Goal: Information Seeking & Learning: Learn about a topic

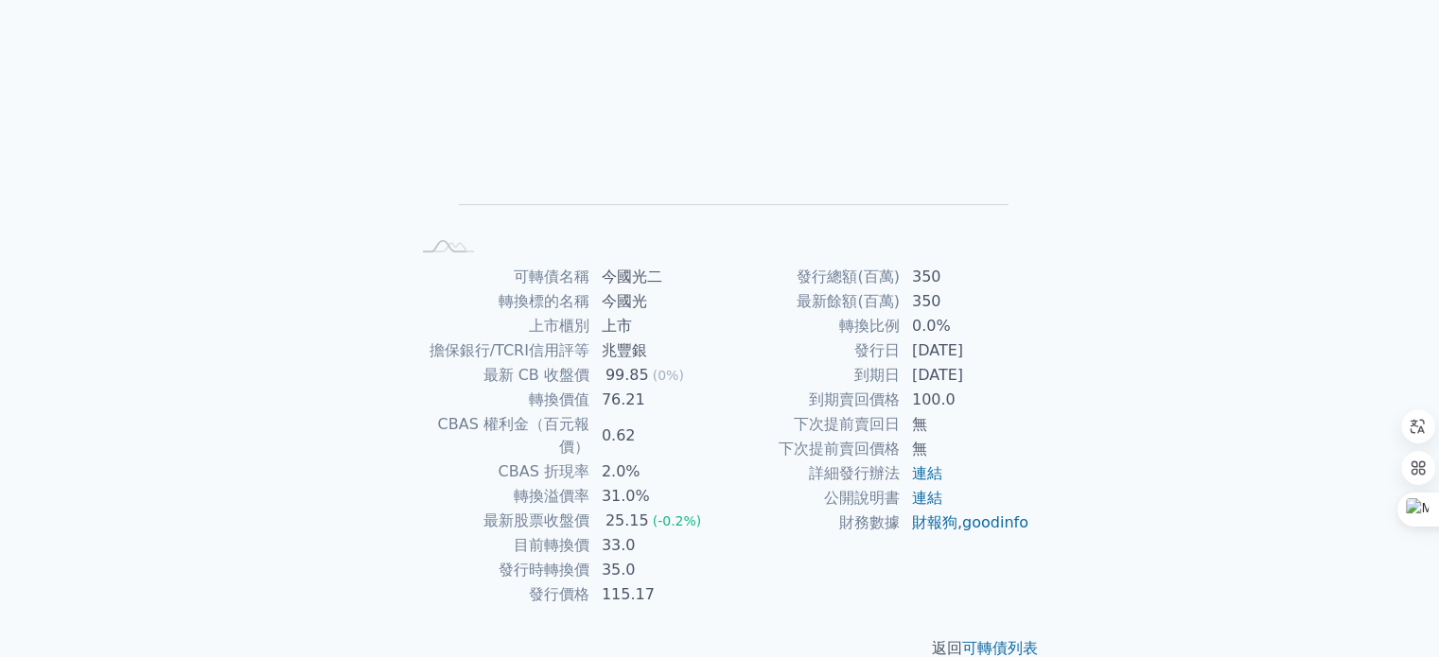
scroll to position [219, 0]
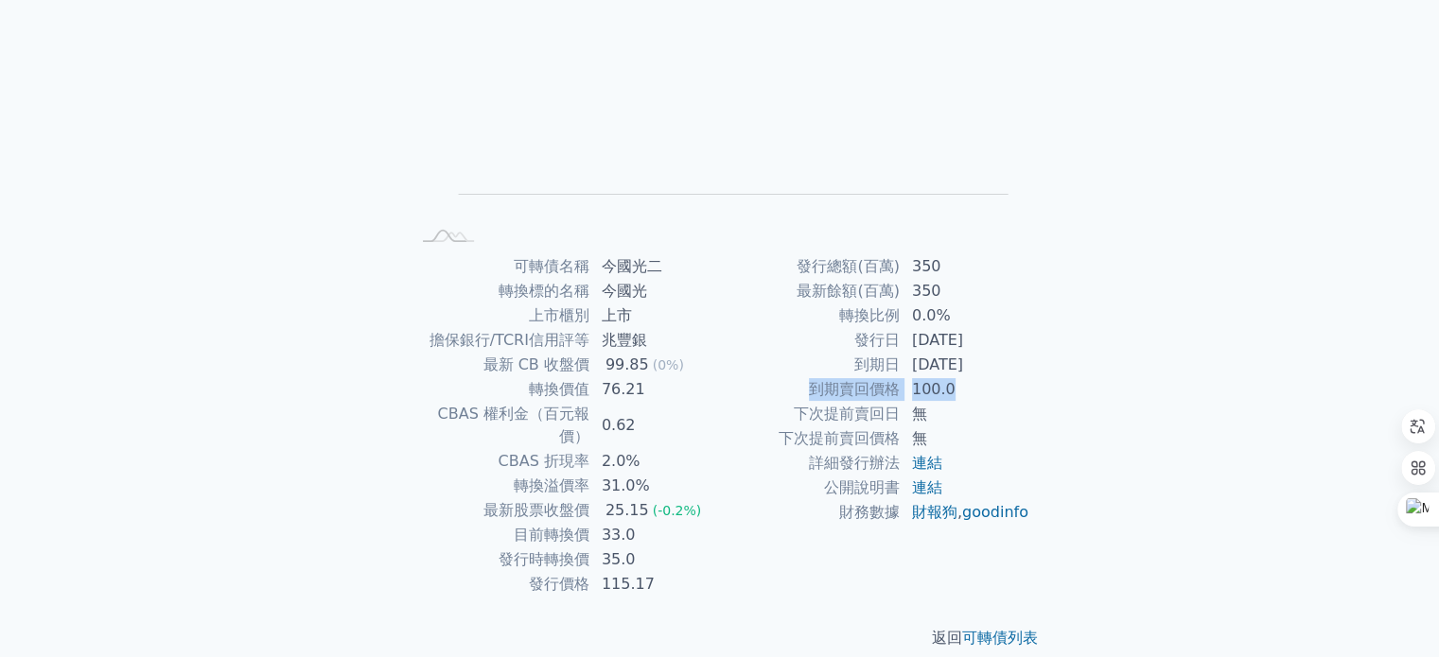
drag, startPoint x: 815, startPoint y: 393, endPoint x: 1003, endPoint y: 388, distance: 188.3
click at [1003, 388] on tr "到期賣回價格 100.0" at bounding box center [875, 389] width 310 height 25
click at [1003, 369] on td "2024-08-13" at bounding box center [966, 365] width 130 height 25
drag, startPoint x: 904, startPoint y: 309, endPoint x: 980, endPoint y: 309, distance: 75.7
click at [980, 309] on tr "轉換比例 0.0%" at bounding box center [875, 316] width 310 height 25
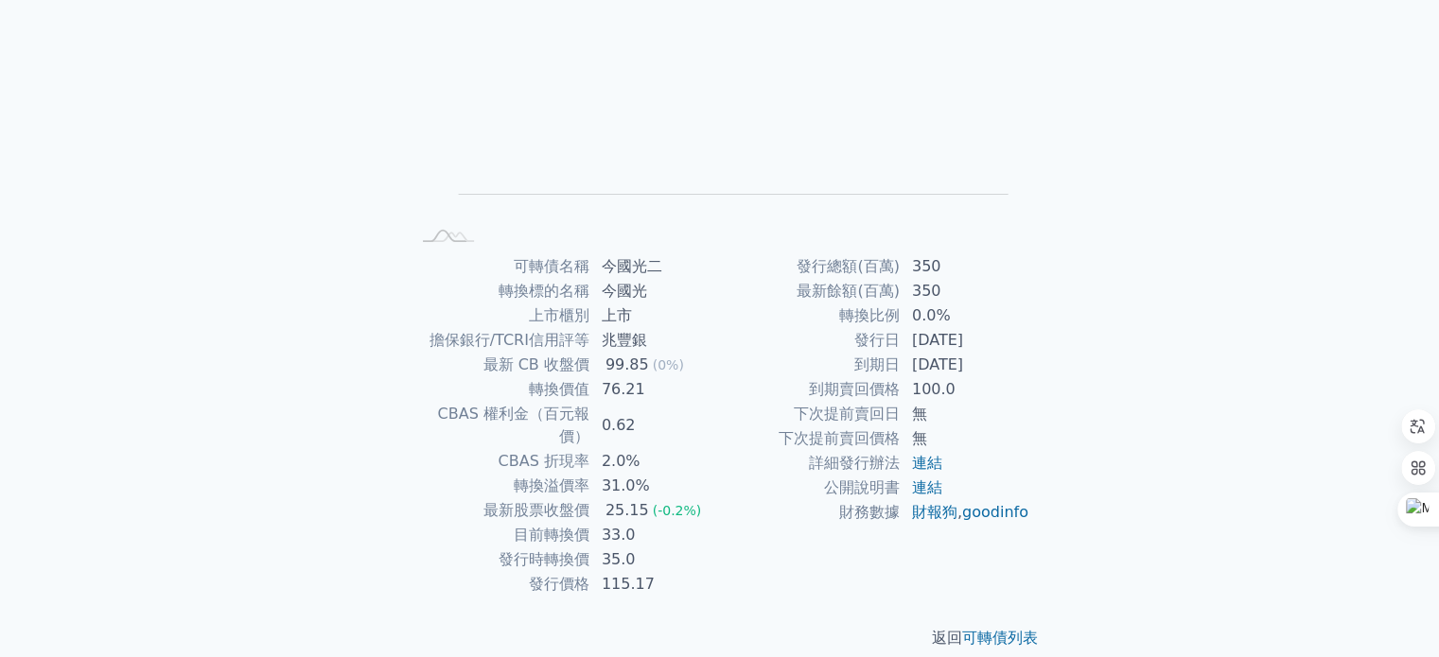
click at [1008, 283] on td "350" at bounding box center [966, 291] width 130 height 25
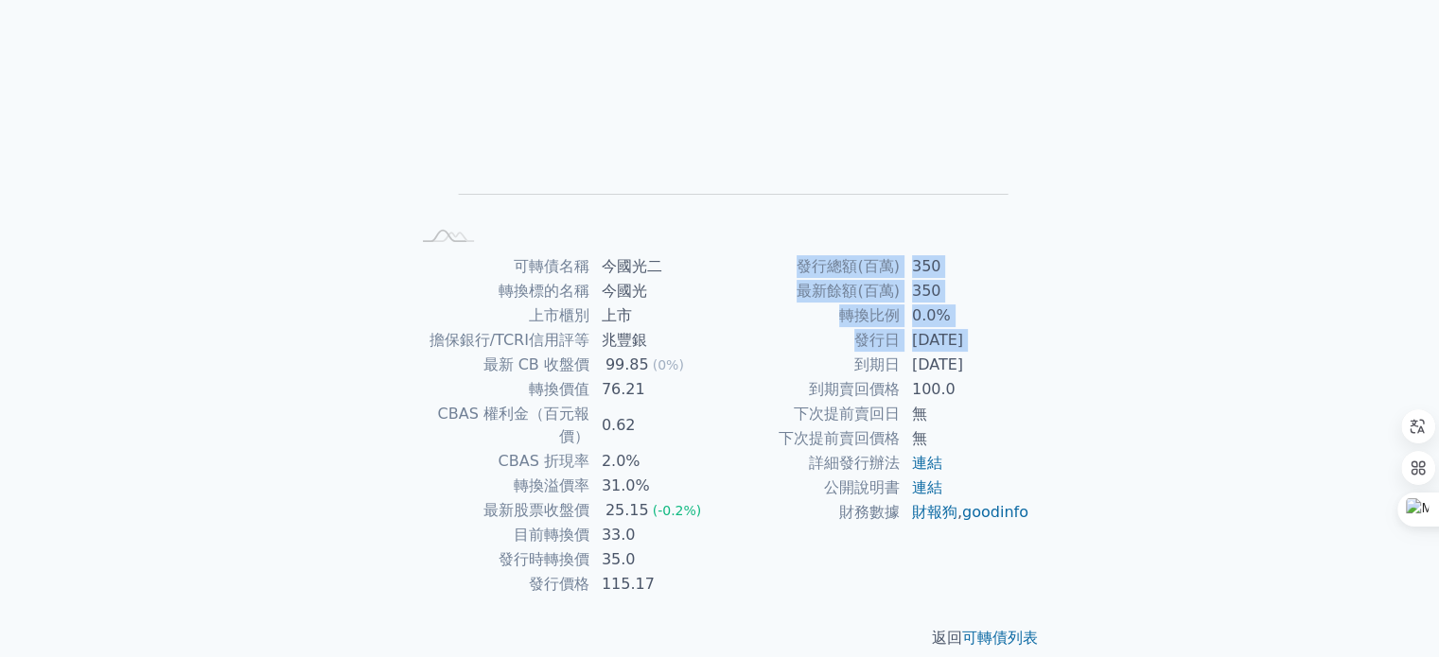
drag, startPoint x: 850, startPoint y: 369, endPoint x: 1067, endPoint y: 372, distance: 216.7
click at [1067, 372] on div "可轉債列表 › 62092 今國光二 62092 今國光二 可轉債詳細資訊 Zoom Out L L Chart created using amCharts…" at bounding box center [720, 253] width 727 height 853
click at [1066, 357] on div "可轉債列表 › 62092 今國光二 62092 今國光二 可轉債詳細資訊 Zoom Out L L Chart created using amCharts…" at bounding box center [720, 253] width 727 height 853
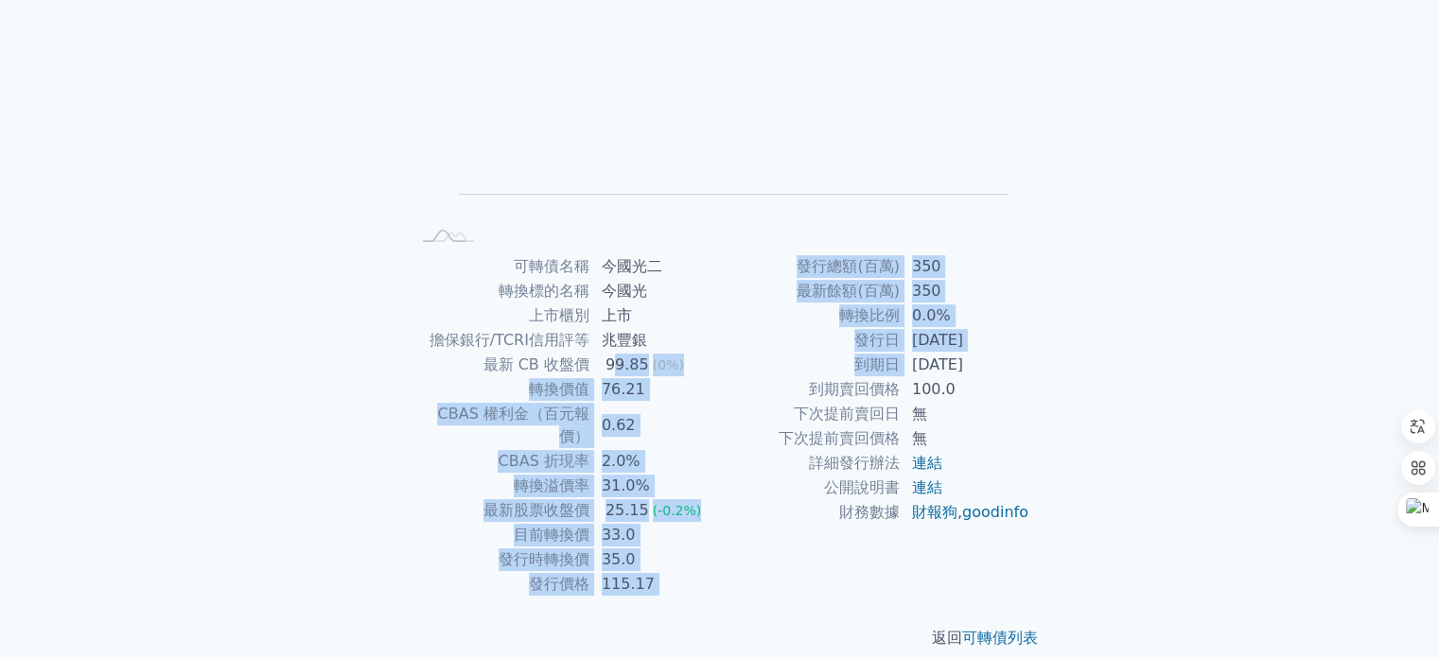
drag, startPoint x: 709, startPoint y: 359, endPoint x: 916, endPoint y: 359, distance: 207.2
click at [914, 359] on div "可轉債名稱 今國光二 轉換標的名稱 今國光 上市櫃別 上市 擔保銀行/TCRI信用評等 兆豐銀 最新 CB 收盤價 99.85 (0%) 轉換價值 76.21…" at bounding box center [720, 425] width 666 height 342
click at [916, 359] on td "2024-08-13" at bounding box center [966, 365] width 130 height 25
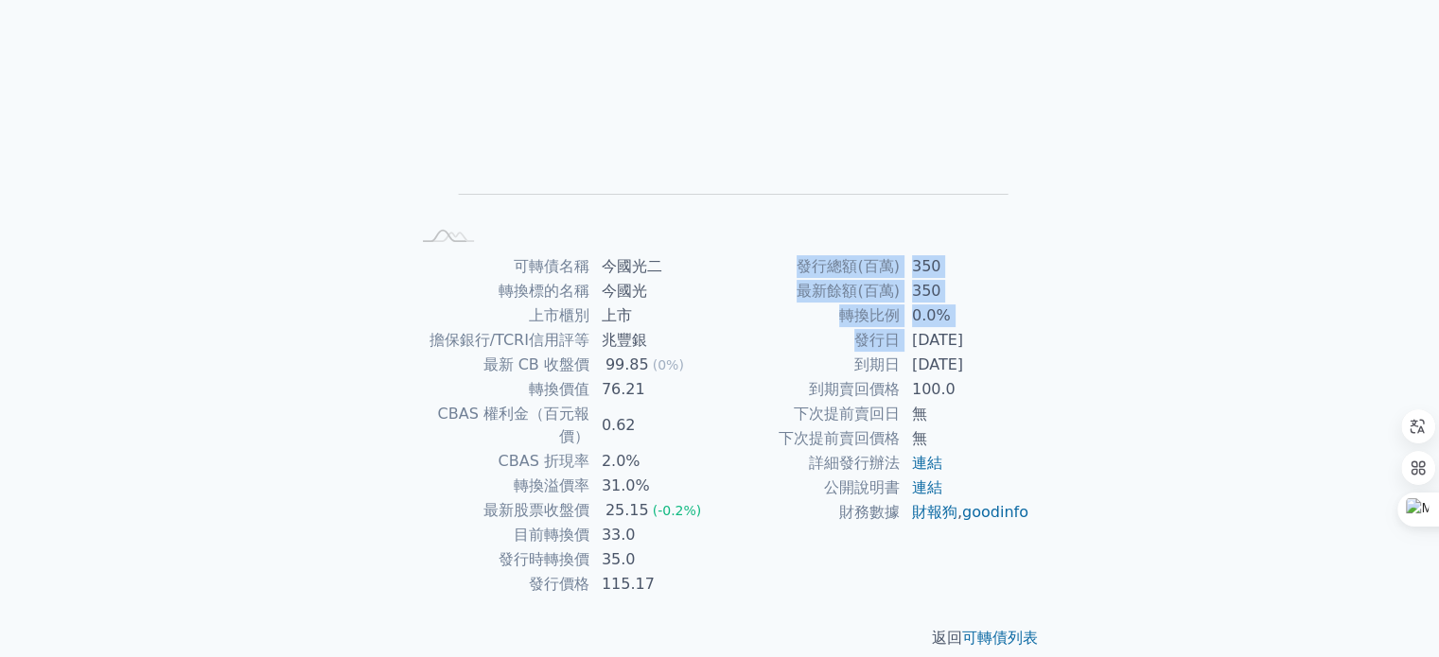
drag, startPoint x: 912, startPoint y: 339, endPoint x: 1038, endPoint y: 347, distance: 126.1
click at [1038, 347] on div "可轉債名稱 今國光二 轉換標的名稱 今國光 上市櫃別 上市 擔保銀行/TCRI信用評等 兆豐銀 最新 CB 收盤價 99.85 (0%) 轉換價值 76.21…" at bounding box center [720, 425] width 666 height 342
click at [1037, 325] on div "可轉債名稱 今國光二 轉換標的名稱 今國光 上市櫃別 上市 擔保銀行/TCRI信用評等 兆豐銀 最新 CB 收盤價 99.85 (0%) 轉換價值 76.21…" at bounding box center [720, 425] width 666 height 342
drag, startPoint x: 920, startPoint y: 344, endPoint x: 1018, endPoint y: 348, distance: 98.5
click at [1016, 348] on td "2021-08-13" at bounding box center [966, 340] width 130 height 25
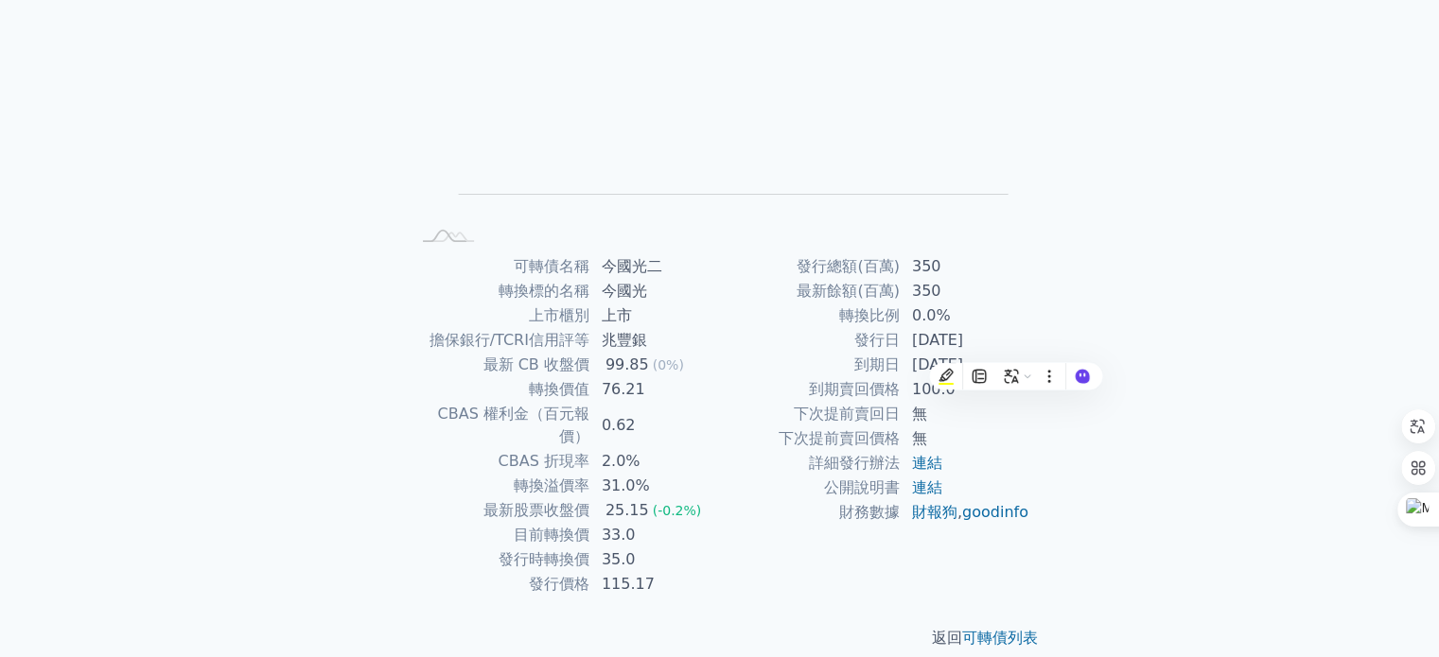
click at [1033, 324] on div "可轉債名稱 今國光二 轉換標的名稱 今國光 上市櫃別 上市 擔保銀行/TCRI信用評等 兆豐銀 最新 CB 收盤價 99.85 (0%) 轉換價值 76.21…" at bounding box center [720, 425] width 666 height 342
drag, startPoint x: 797, startPoint y: 288, endPoint x: 961, endPoint y: 284, distance: 164.7
click at [961, 284] on tr "最新餘額(百萬) 350" at bounding box center [875, 291] width 310 height 25
click at [564, 283] on td "轉換標的名稱" at bounding box center [500, 291] width 181 height 25
drag, startPoint x: 481, startPoint y: 360, endPoint x: 705, endPoint y: 365, distance: 224.3
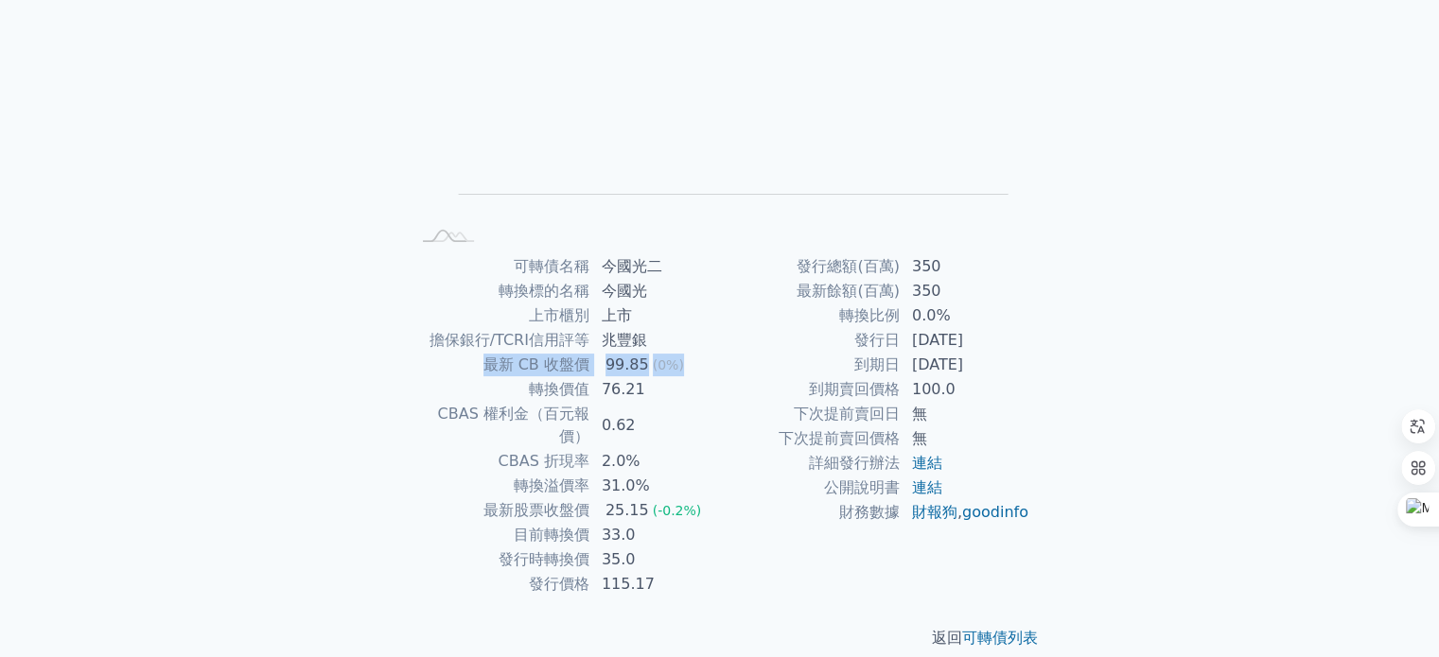
click at [705, 365] on tr "最新 CB 收盤價 99.85 (0%)" at bounding box center [565, 365] width 310 height 25
click at [710, 328] on td "兆豐銀" at bounding box center [655, 340] width 130 height 25
drag, startPoint x: 517, startPoint y: 377, endPoint x: 700, endPoint y: 384, distance: 182.7
click at [700, 384] on tr "轉換價值 76.21" at bounding box center [565, 389] width 310 height 25
click at [704, 374] on td "99.85 (0%)" at bounding box center [655, 365] width 130 height 25
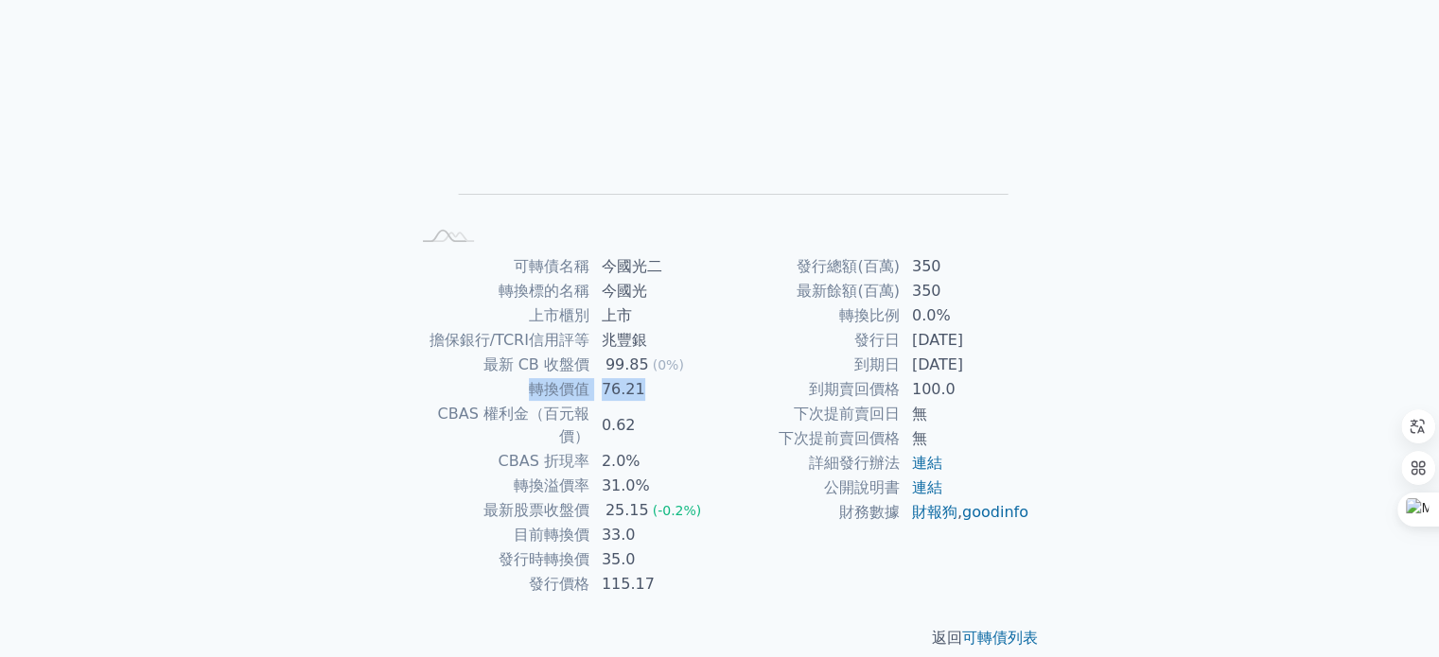
drag, startPoint x: 508, startPoint y: 385, endPoint x: 684, endPoint y: 383, distance: 176.0
click at [684, 383] on tr "轉換價值 76.21" at bounding box center [565, 389] width 310 height 25
click at [713, 364] on td "99.85 (0%)" at bounding box center [655, 365] width 130 height 25
drag, startPoint x: 602, startPoint y: 391, endPoint x: 696, endPoint y: 393, distance: 94.6
click at [696, 393] on td "76.21" at bounding box center [655, 389] width 130 height 25
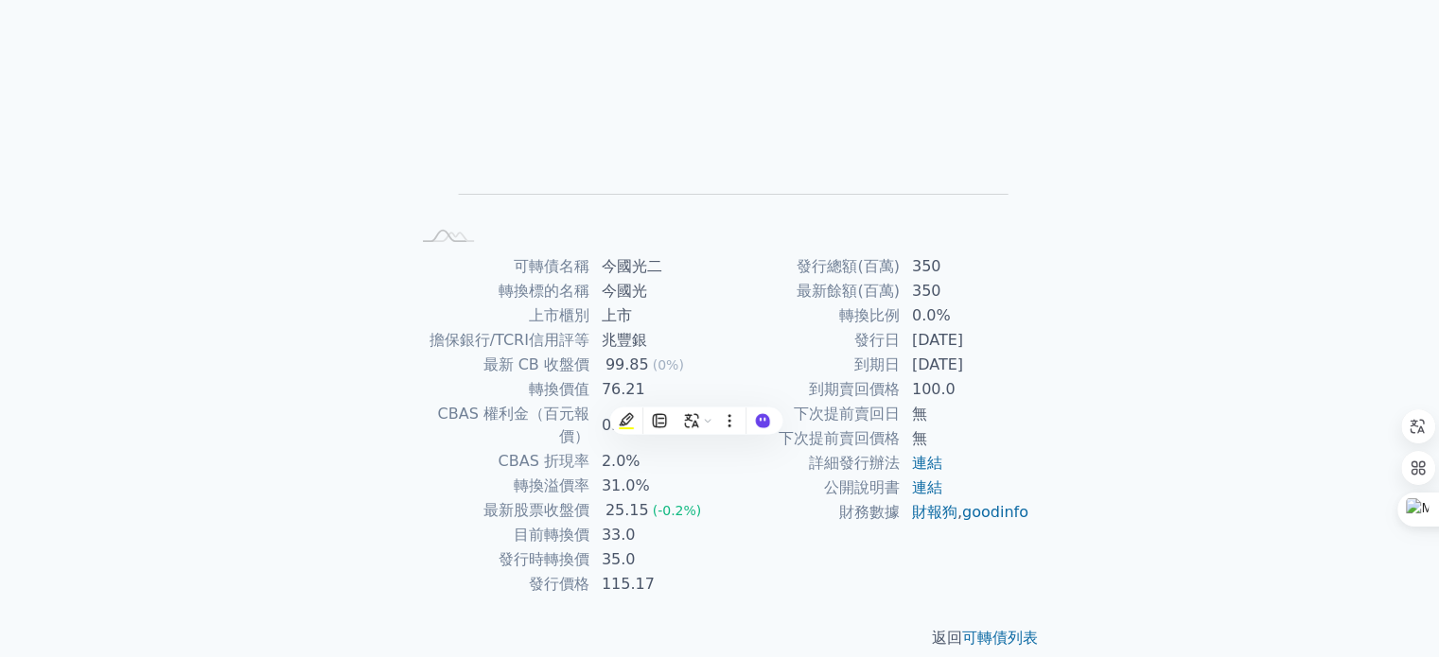
click at [728, 375] on td "到期日" at bounding box center [810, 365] width 181 height 25
drag, startPoint x: 796, startPoint y: 399, endPoint x: 1003, endPoint y: 393, distance: 207.3
click at [1003, 393] on tr "到期賣回價格 100.0" at bounding box center [875, 389] width 310 height 25
click at [1003, 390] on td "100.0" at bounding box center [966, 389] width 130 height 25
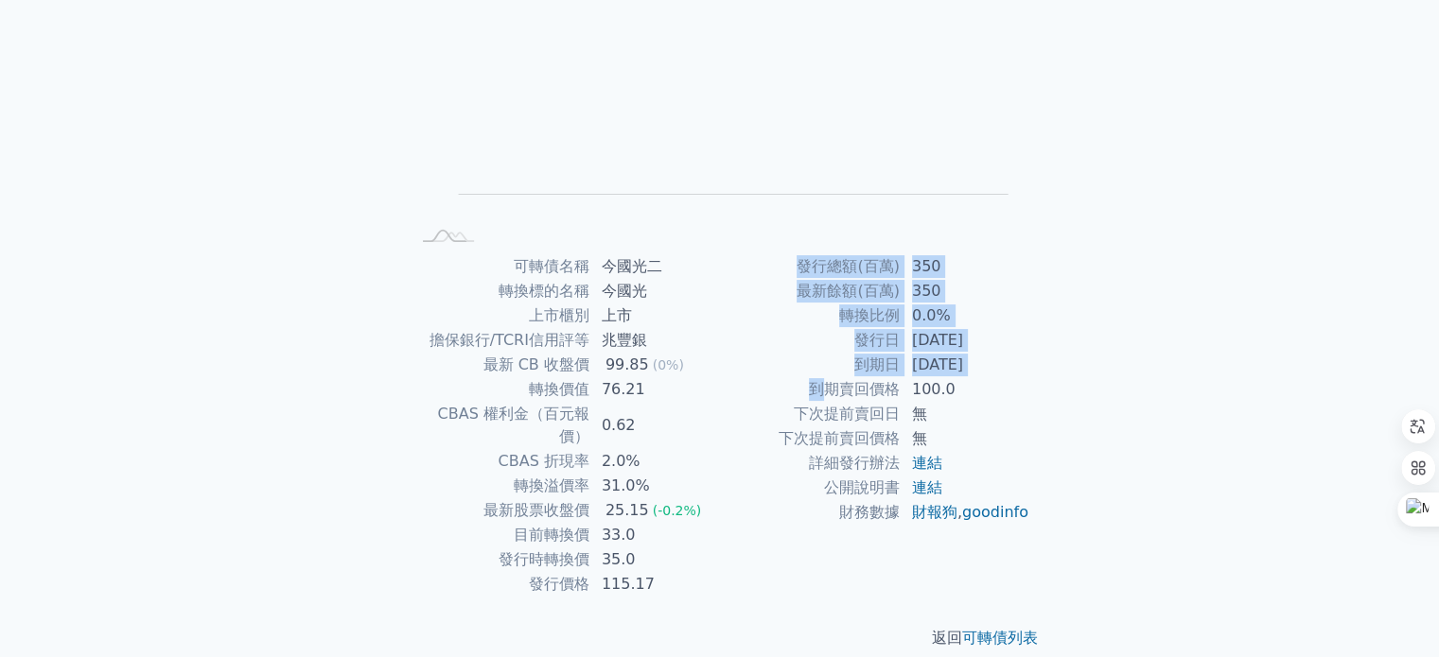
drag, startPoint x: 818, startPoint y: 391, endPoint x: 1077, endPoint y: 390, distance: 258.3
click at [1077, 390] on div "可轉債列表 › 62092 今國光二 62092 今國光二 可轉債詳細資訊 Zoom Out L L Chart created using amCharts…" at bounding box center [720, 253] width 727 height 853
click at [1082, 382] on div "可轉債列表 › 62092 今國光二 62092 今國光二 可轉債詳細資訊 Zoom Out L L Chart created using amCharts…" at bounding box center [720, 253] width 727 height 853
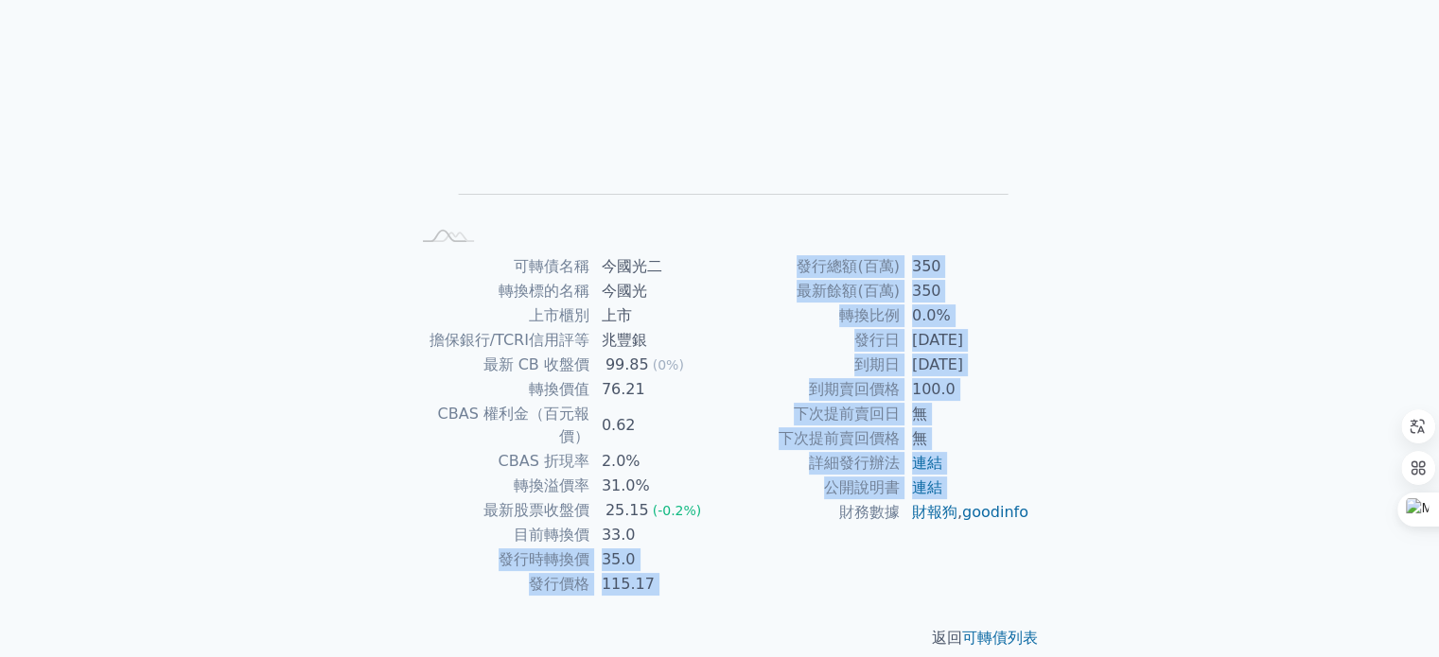
drag, startPoint x: 497, startPoint y: 534, endPoint x: 728, endPoint y: 540, distance: 230.9
click at [728, 540] on div "可轉債名稱 今國光二 轉換標的名稱 今國光 上市櫃別 上市 擔保銀行/TCRI信用評等 兆豐銀 最新 CB 收盤價 99.85 (0%) 轉換價值 76.21…" at bounding box center [720, 425] width 666 height 342
click at [725, 500] on td "財務數據" at bounding box center [810, 512] width 181 height 25
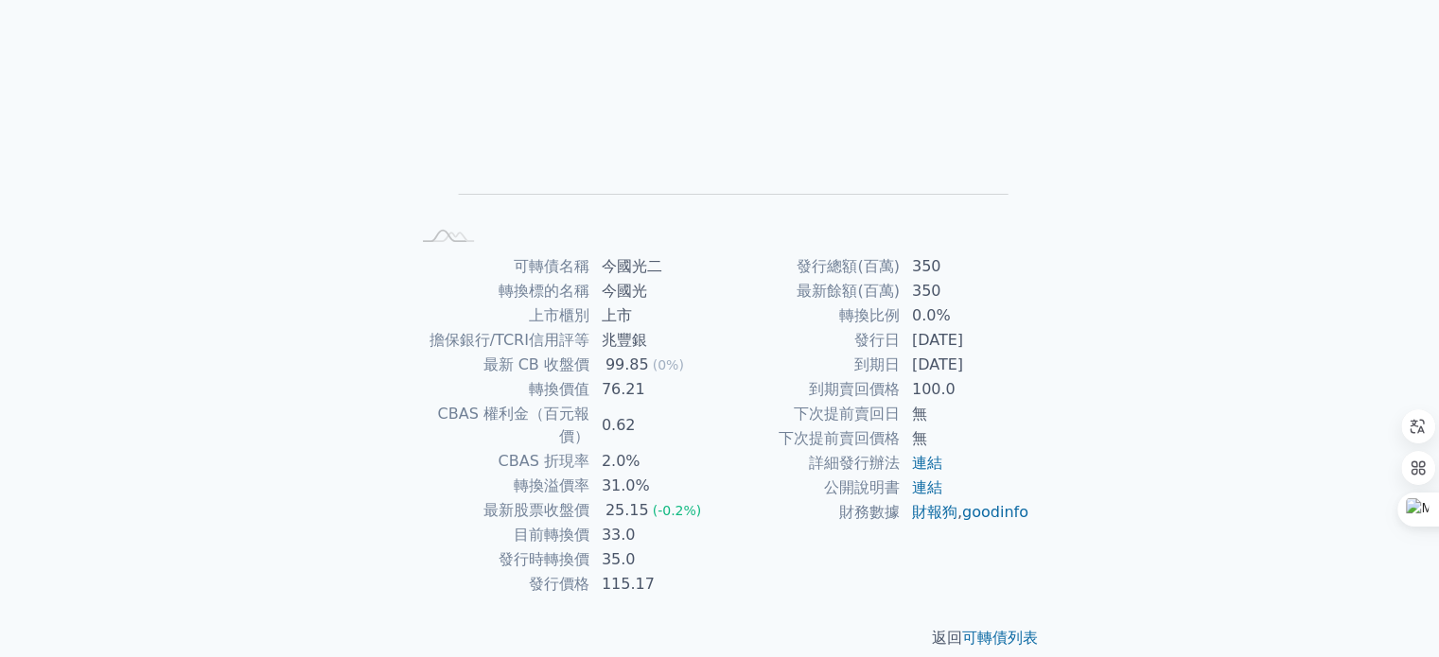
drag, startPoint x: 511, startPoint y: 556, endPoint x: 717, endPoint y: 548, distance: 206.4
click at [717, 548] on tbody "可轉債名稱 今國光二 轉換標的名稱 今國光 上市櫃別 上市 擔保銀行/TCRI信用評等 兆豐銀 最新 CB 收盤價 99.85 (0%) 轉換價值 76.21…" at bounding box center [565, 425] width 310 height 342
drag, startPoint x: 552, startPoint y: 552, endPoint x: 681, endPoint y: 553, distance: 128.7
click at [681, 572] on tr "發行價格 115.17" at bounding box center [565, 584] width 310 height 25
click at [712, 499] on td "25.15 (-0.2%)" at bounding box center [655, 511] width 130 height 25
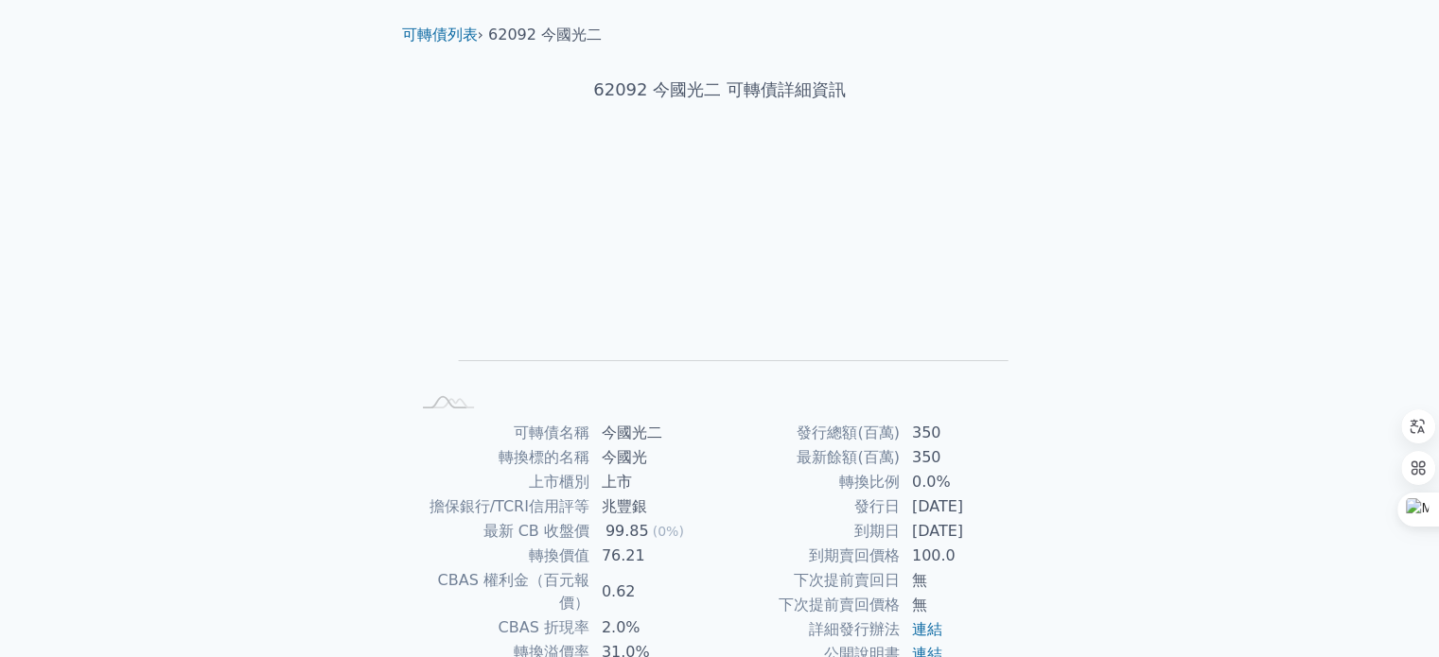
scroll to position [0, 0]
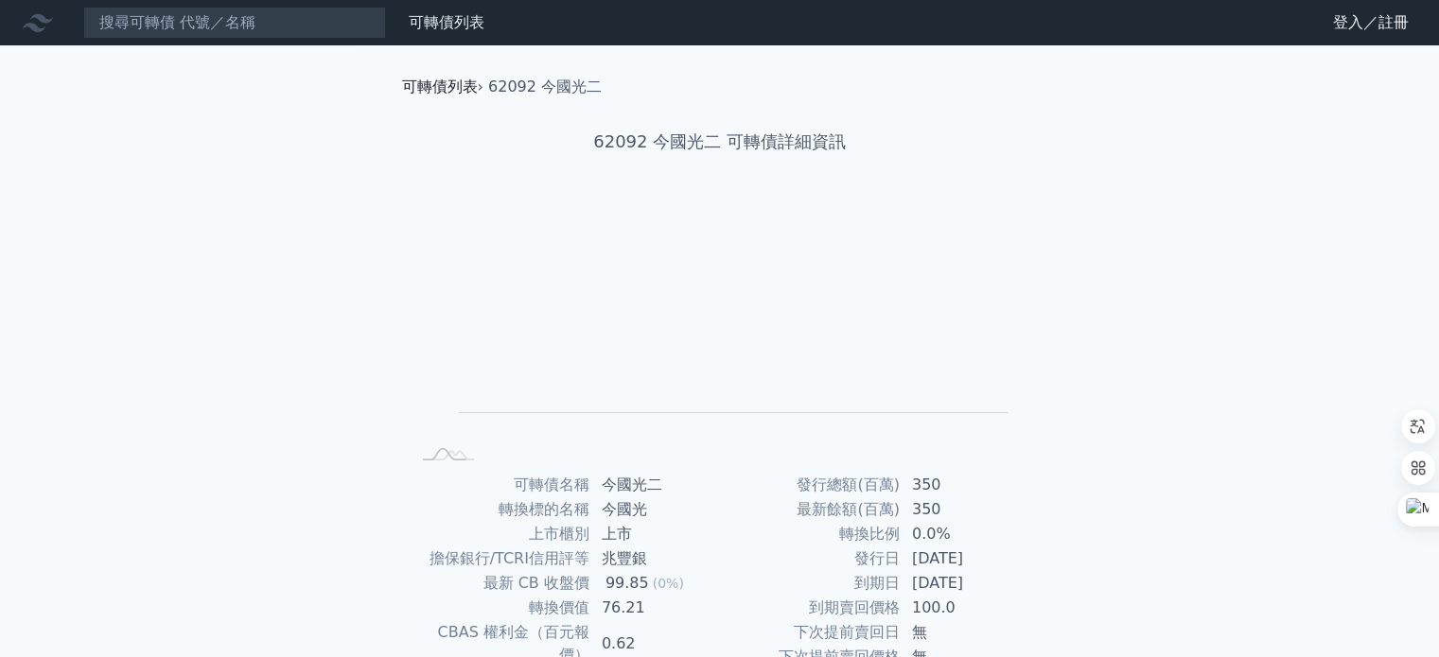
click at [411, 86] on link "可轉債列表" at bounding box center [440, 87] width 76 height 18
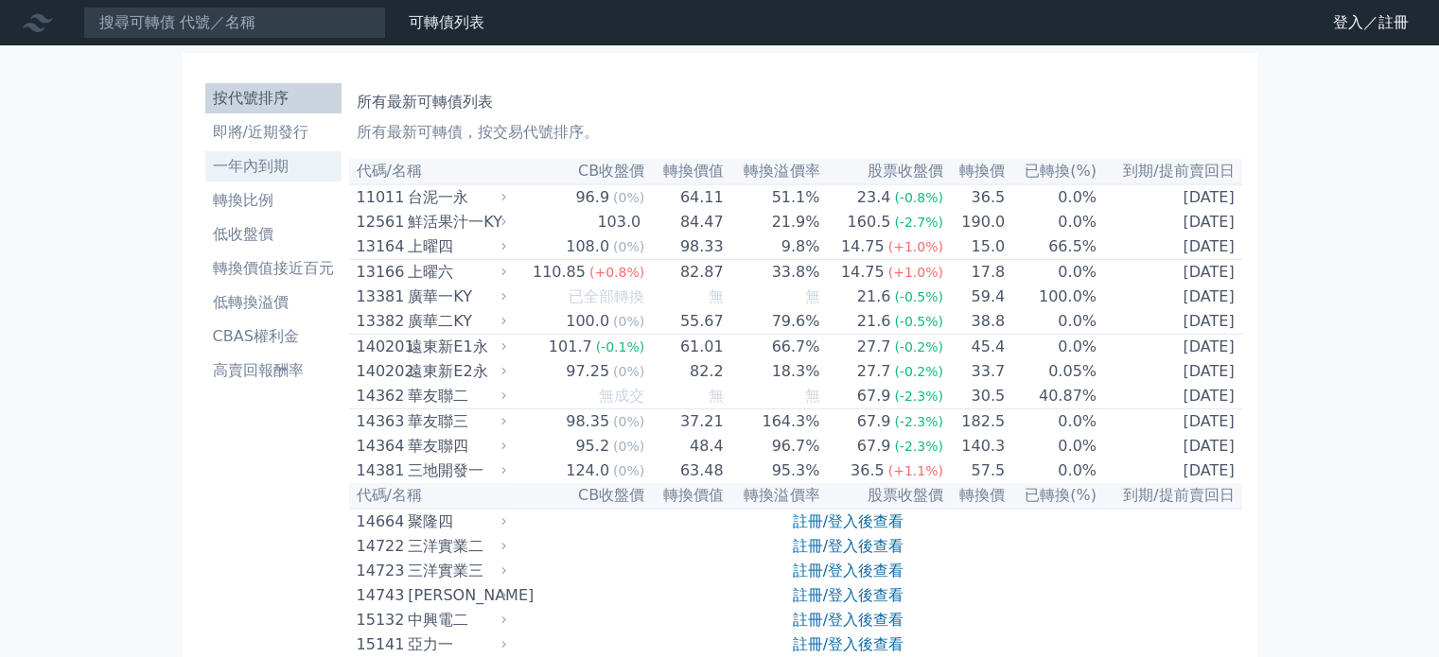
click at [255, 163] on li "一年內到期" at bounding box center [273, 166] width 136 height 23
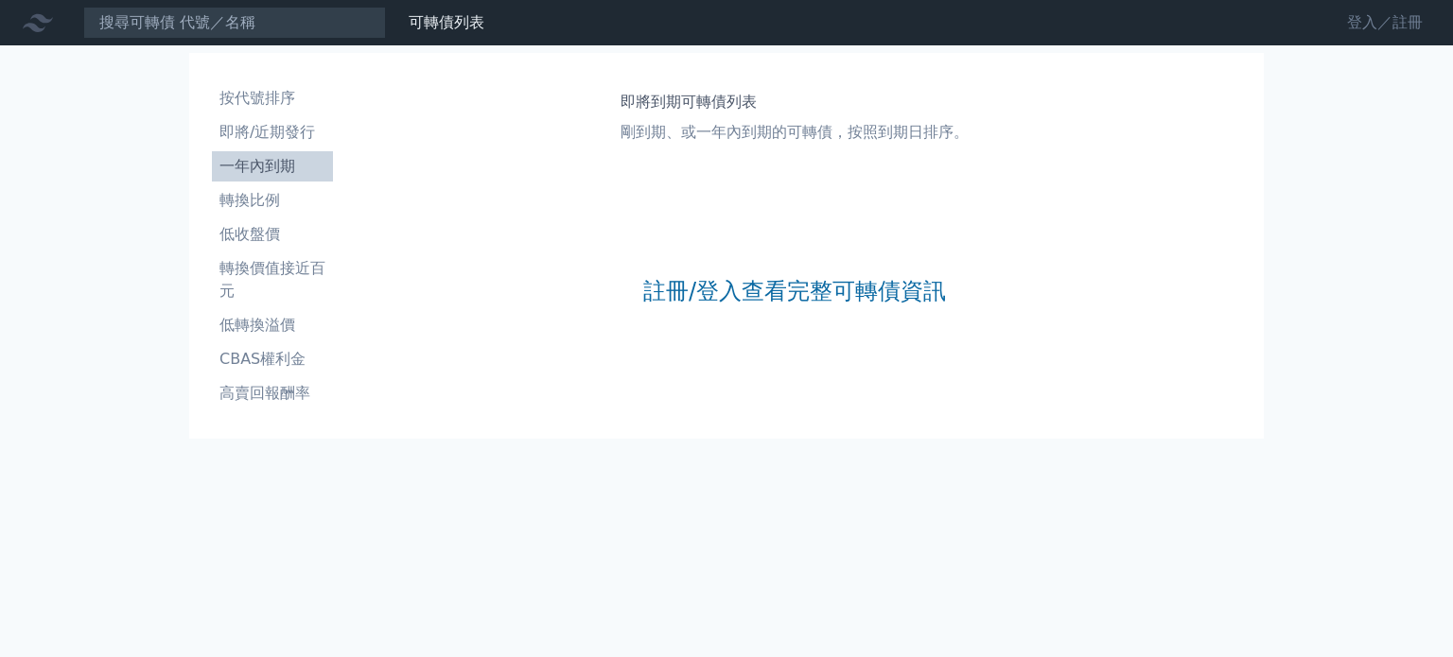
click at [1368, 16] on link "登入／註冊" at bounding box center [1385, 23] width 106 height 30
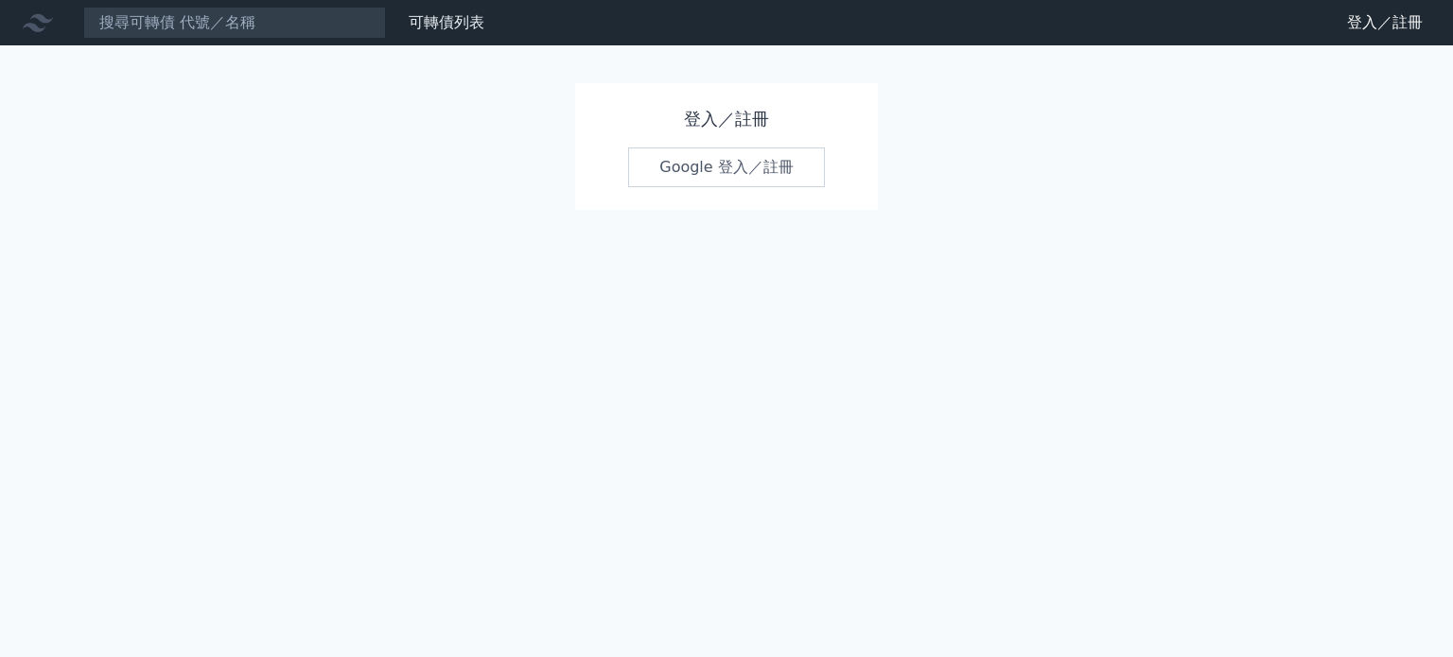
click at [690, 175] on link "Google 登入／註冊" at bounding box center [726, 168] width 197 height 40
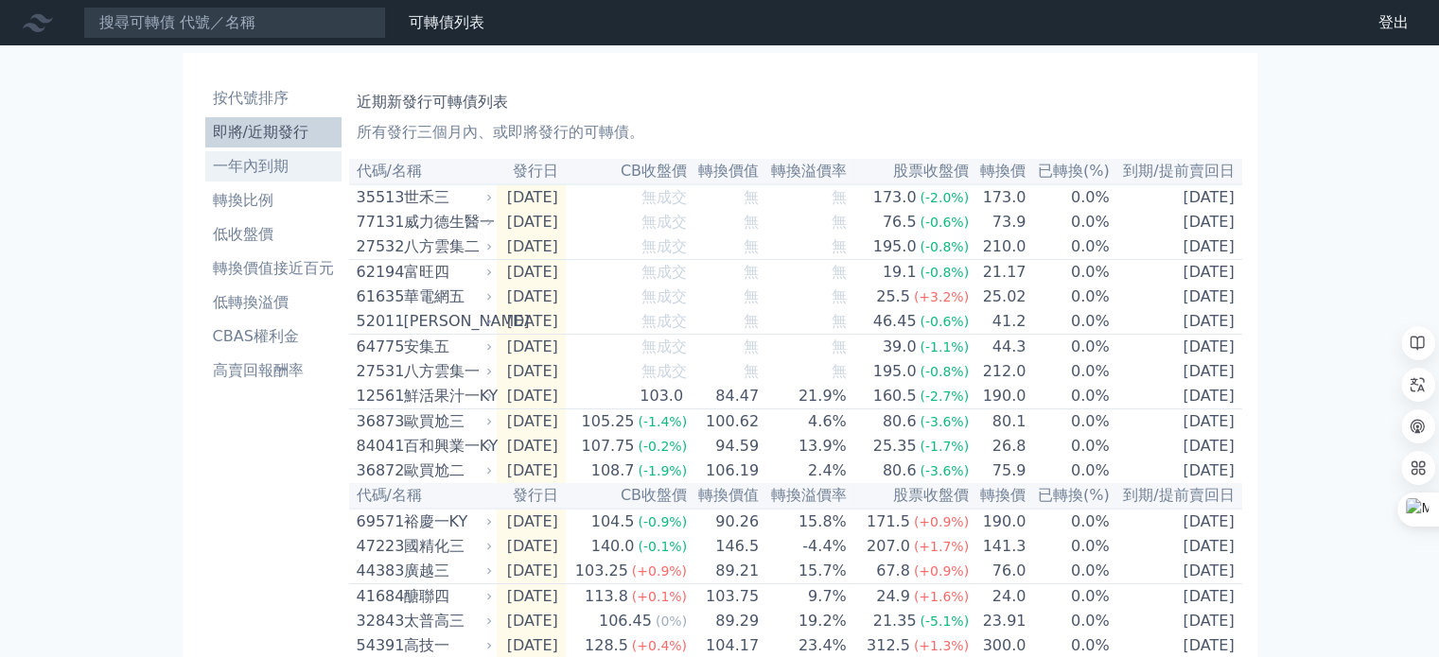
click at [256, 167] on li "一年內到期" at bounding box center [273, 166] width 136 height 23
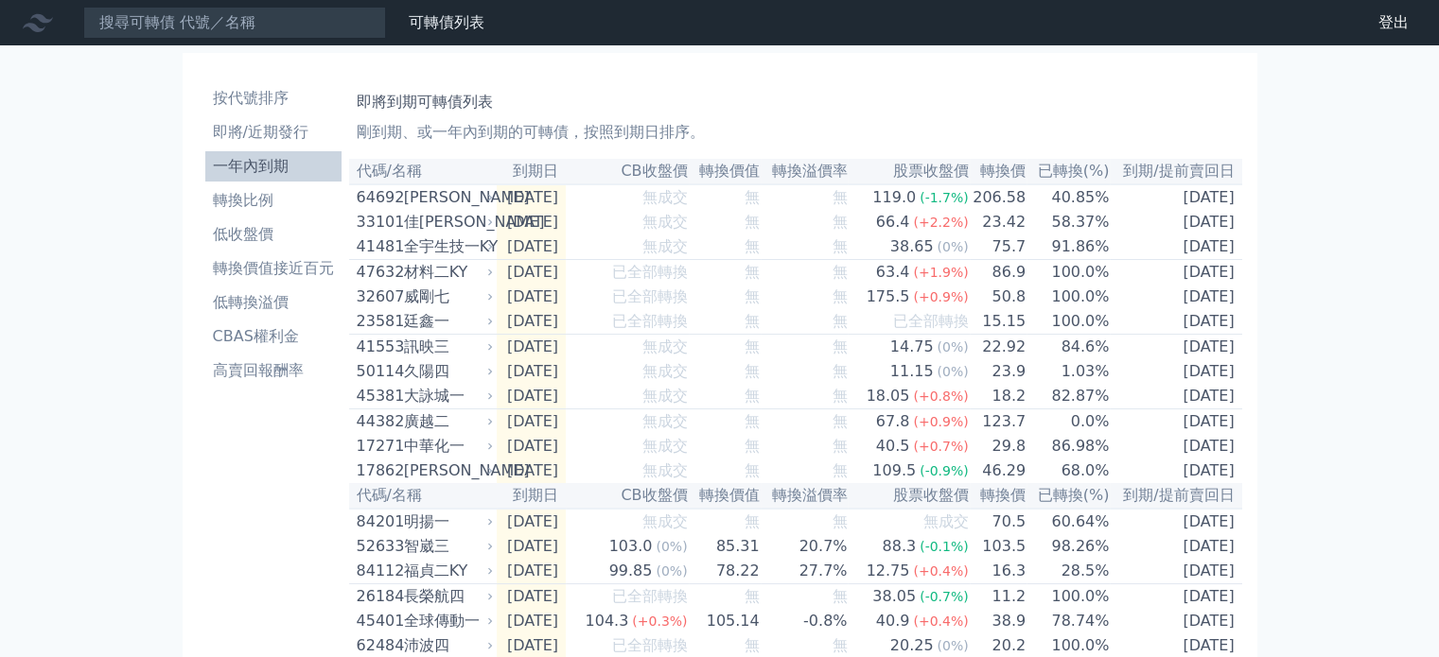
click at [255, 172] on li "一年內到期" at bounding box center [273, 166] width 136 height 23
click at [299, 168] on li "一年內到期" at bounding box center [273, 166] width 136 height 23
click at [275, 191] on li "轉換比例" at bounding box center [273, 200] width 136 height 23
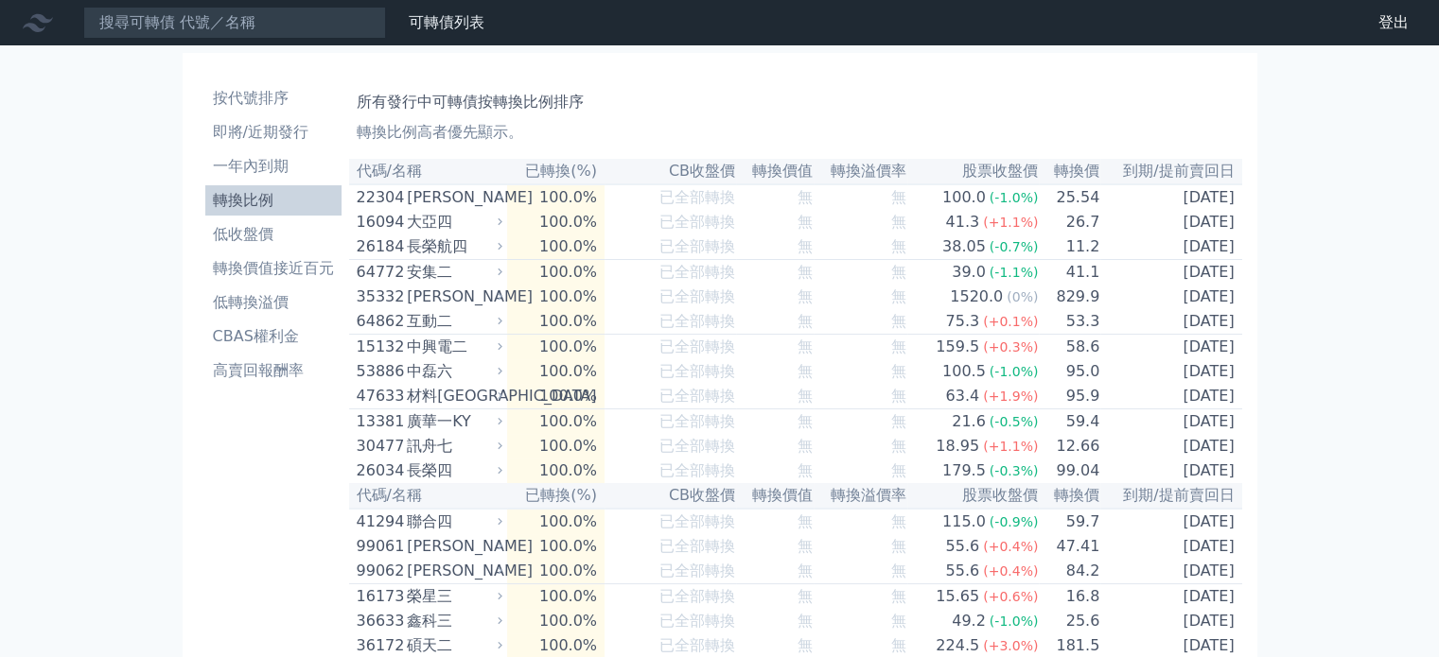
click at [275, 191] on li "轉換比例" at bounding box center [273, 200] width 136 height 23
click at [231, 241] on li "低收盤價" at bounding box center [273, 234] width 136 height 23
click at [231, 232] on li "低收盤價" at bounding box center [273, 234] width 136 height 23
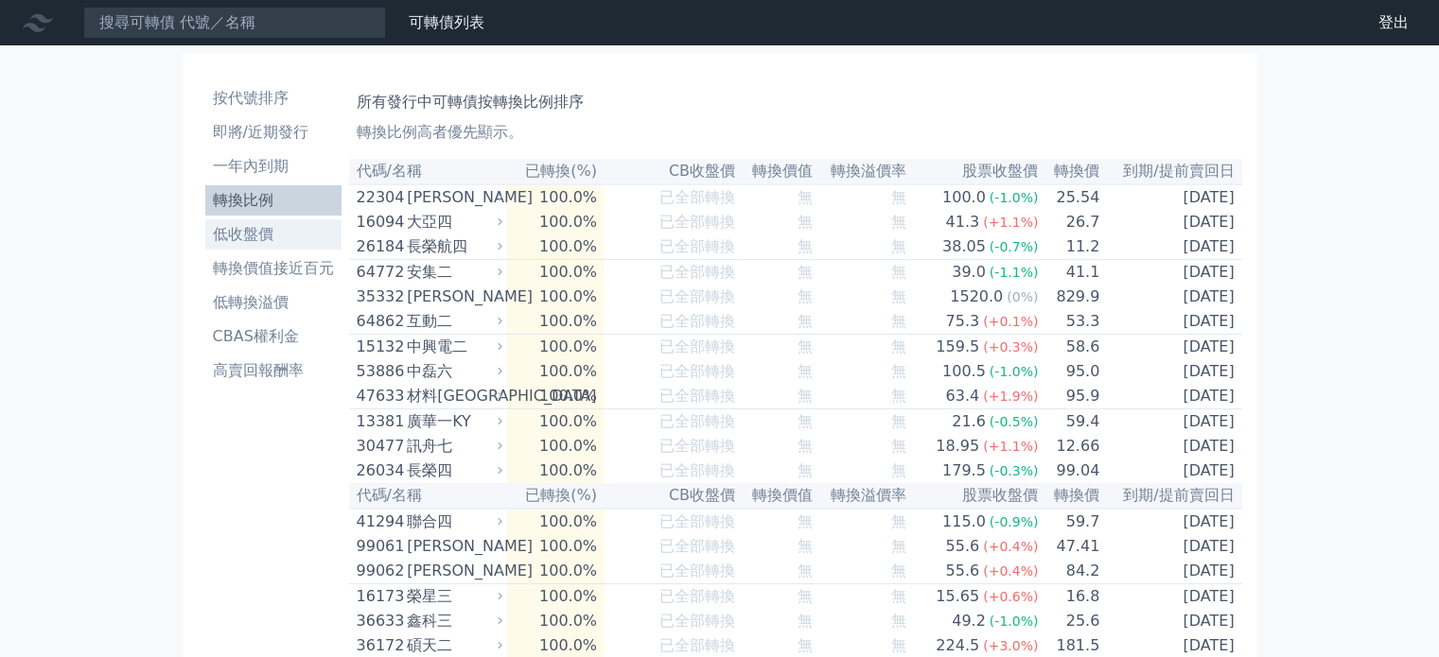
click at [231, 232] on li "低收盤價" at bounding box center [273, 234] width 136 height 23
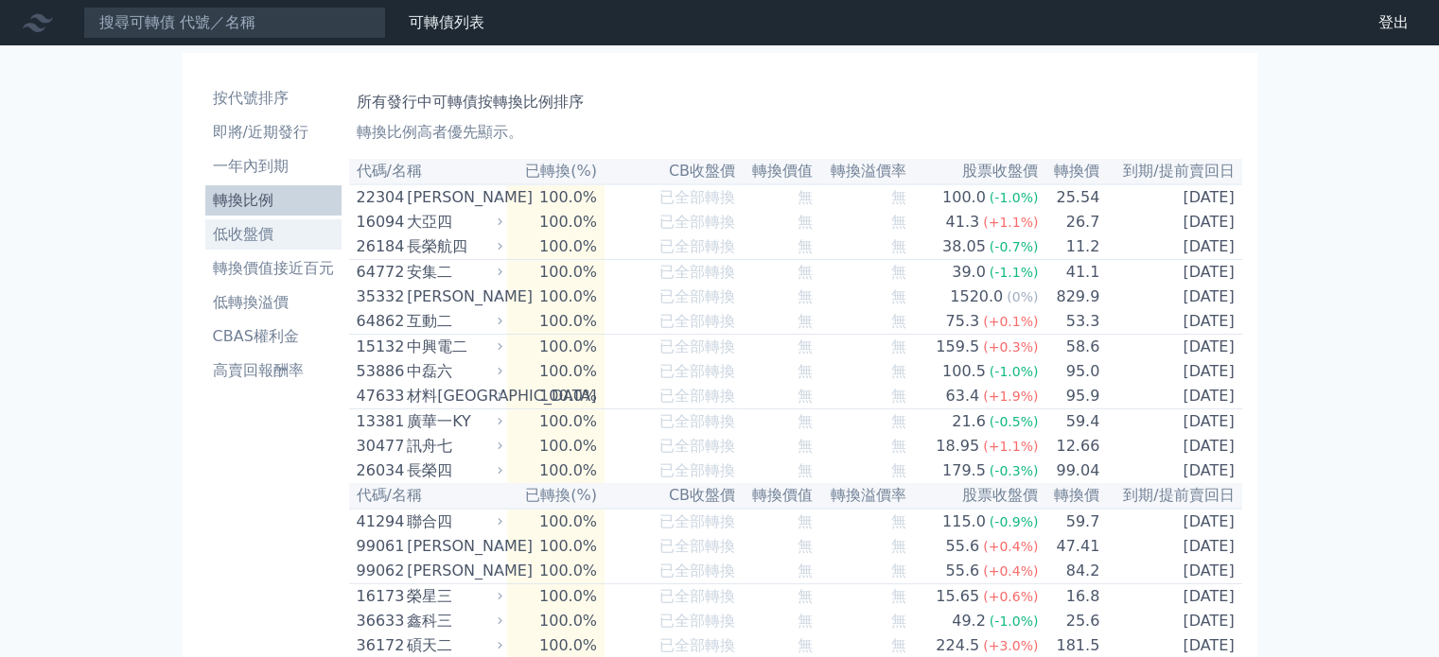
click at [231, 232] on li "低收盤價" at bounding box center [273, 234] width 136 height 23
click at [261, 231] on li "低收盤價" at bounding box center [273, 234] width 136 height 23
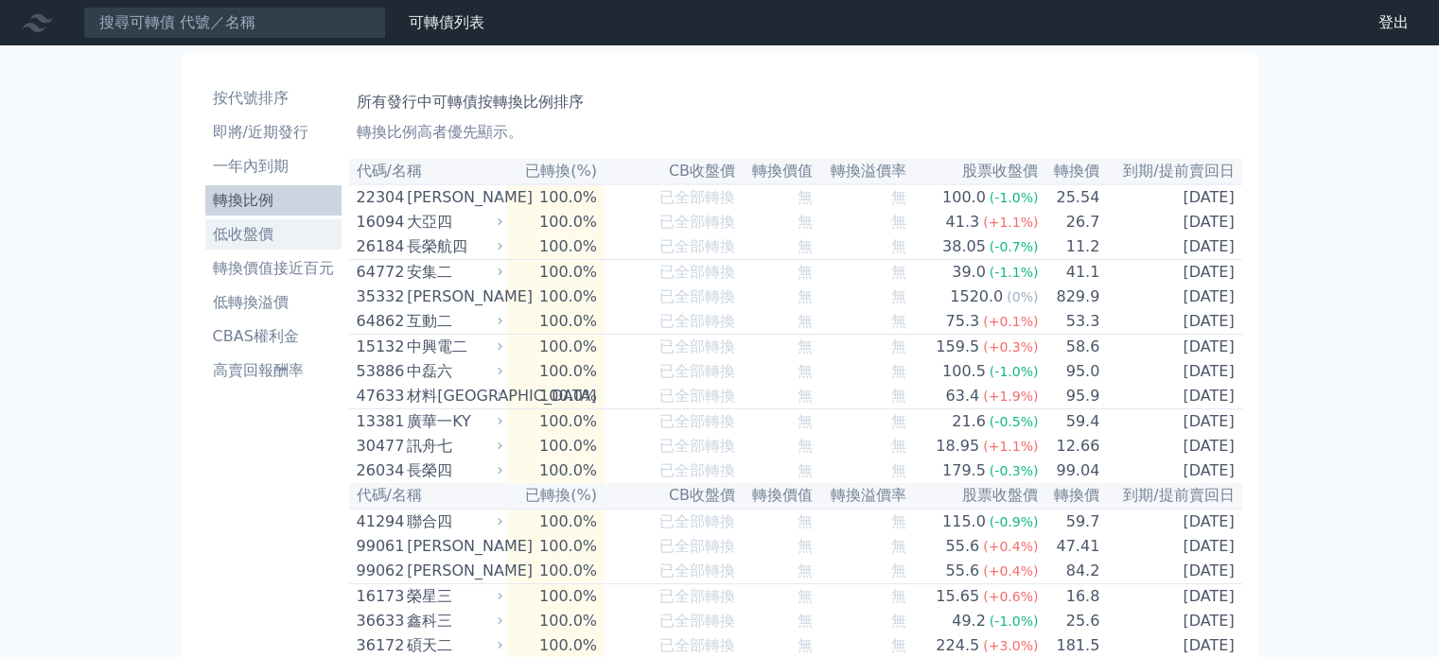
click at [261, 231] on li "低收盤價" at bounding box center [273, 234] width 136 height 23
click at [260, 231] on li "低收盤價" at bounding box center [273, 234] width 136 height 23
click at [250, 230] on li "低收盤價" at bounding box center [273, 234] width 136 height 23
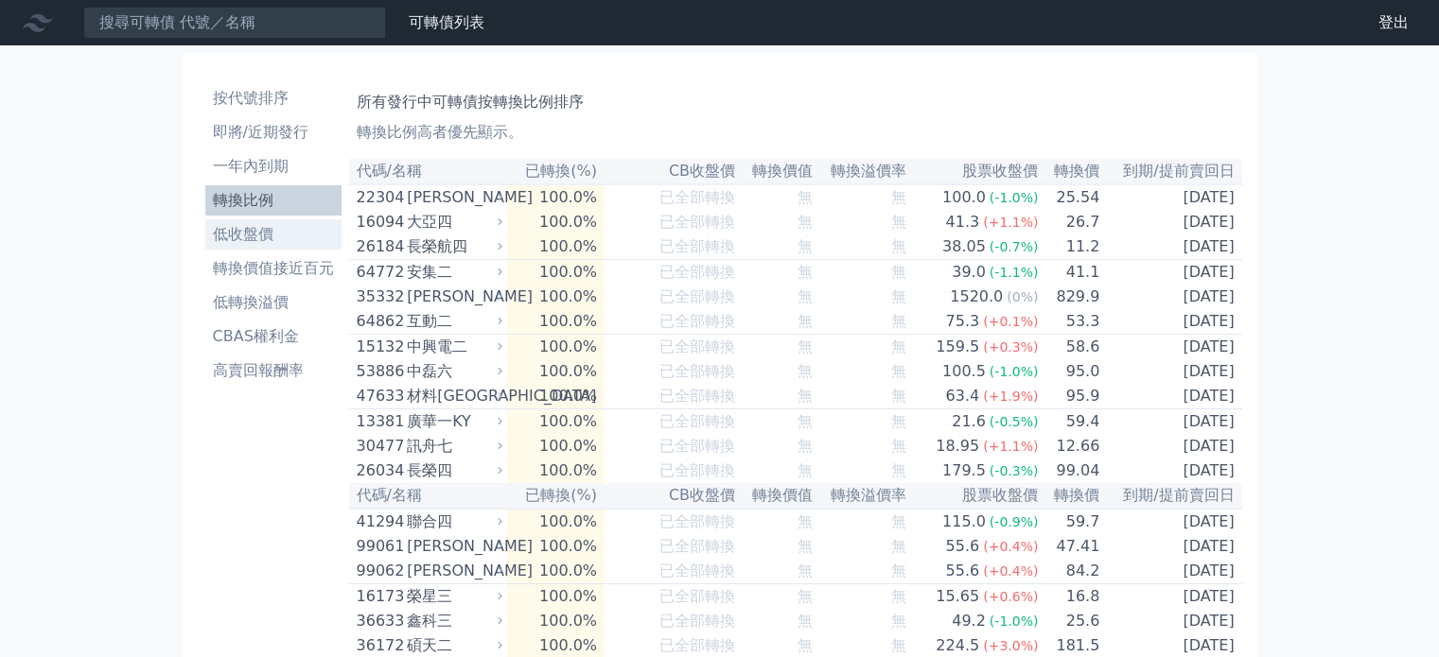
click at [248, 230] on li "低收盤價" at bounding box center [273, 234] width 136 height 23
click at [243, 230] on li "低收盤價" at bounding box center [273, 234] width 136 height 23
click at [241, 230] on li "低收盤價" at bounding box center [273, 234] width 136 height 23
click at [238, 230] on li "低收盤價" at bounding box center [273, 234] width 136 height 23
click at [281, 267] on li "轉換價值接近百元" at bounding box center [273, 268] width 136 height 23
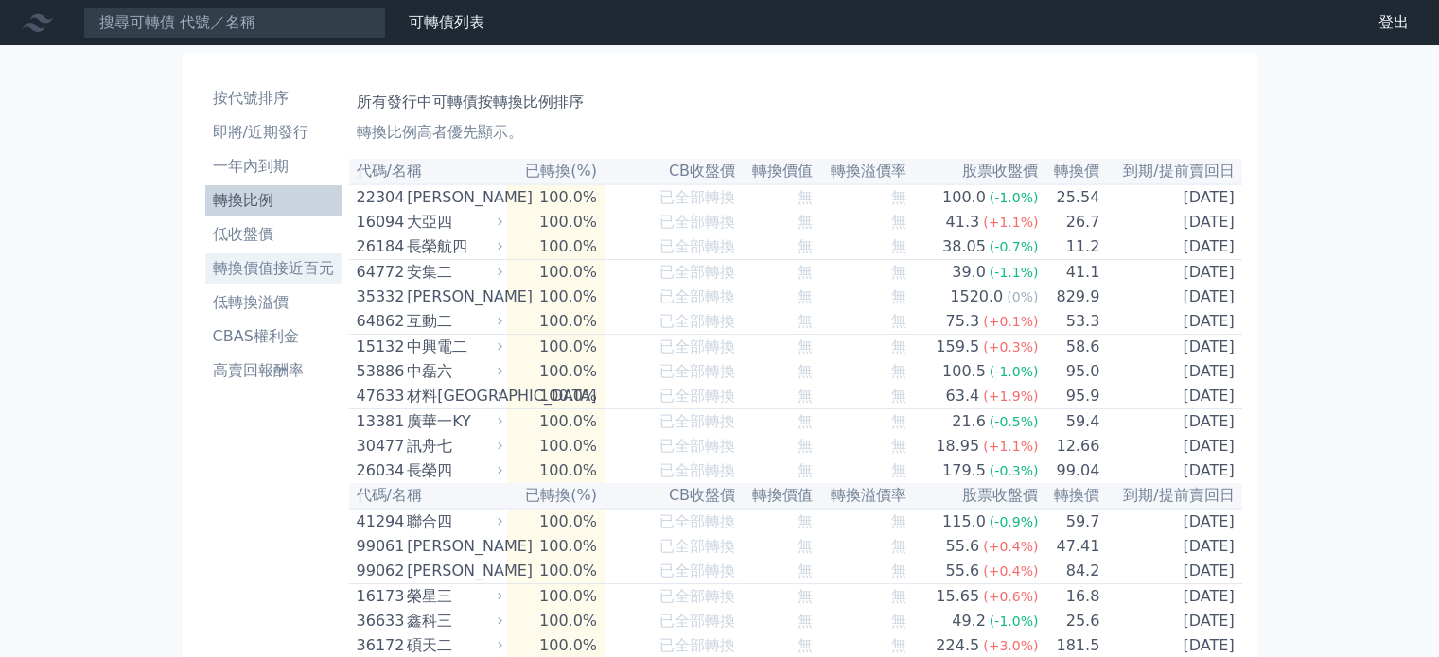
click at [272, 268] on li "轉換價值接近百元" at bounding box center [273, 268] width 136 height 23
click at [269, 268] on li "轉換價值接近百元" at bounding box center [273, 268] width 136 height 23
click at [270, 262] on li "轉換價值接近百元" at bounding box center [273, 268] width 136 height 23
click at [268, 262] on li "轉換價值接近百元" at bounding box center [273, 268] width 136 height 23
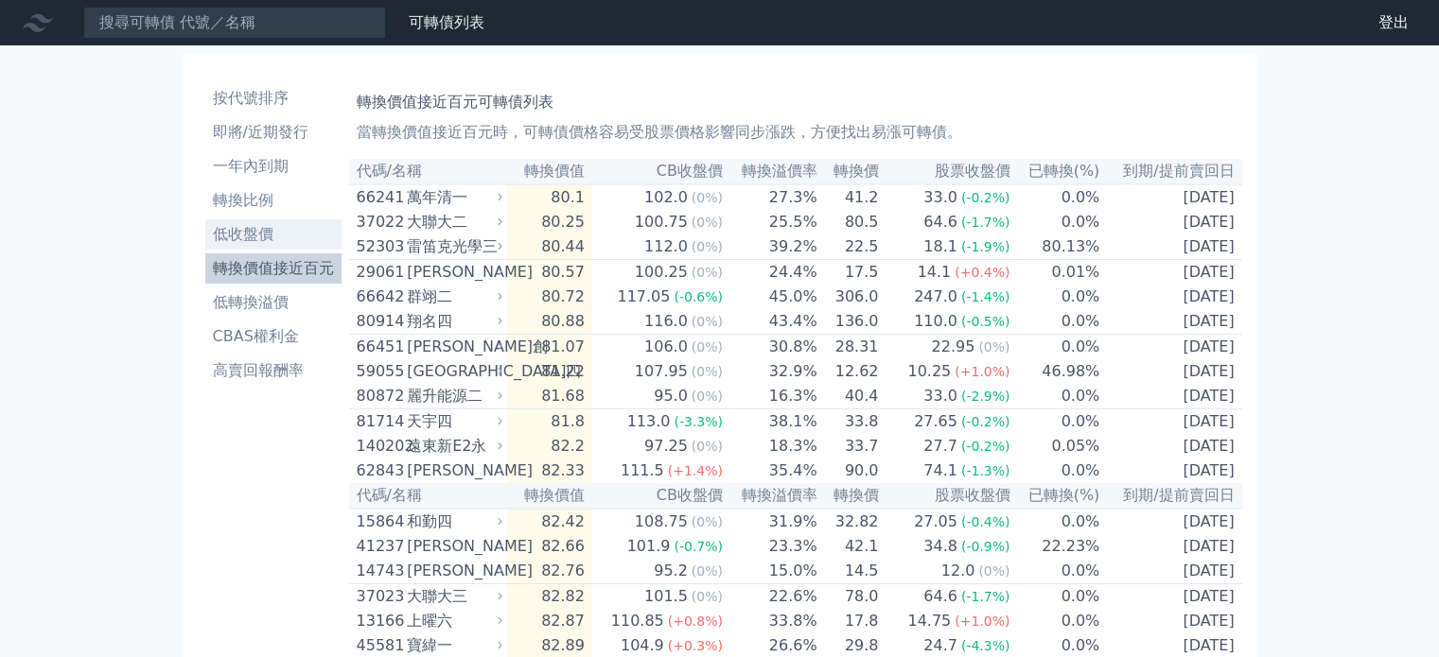
click at [263, 226] on li "低收盤價" at bounding box center [273, 234] width 136 height 23
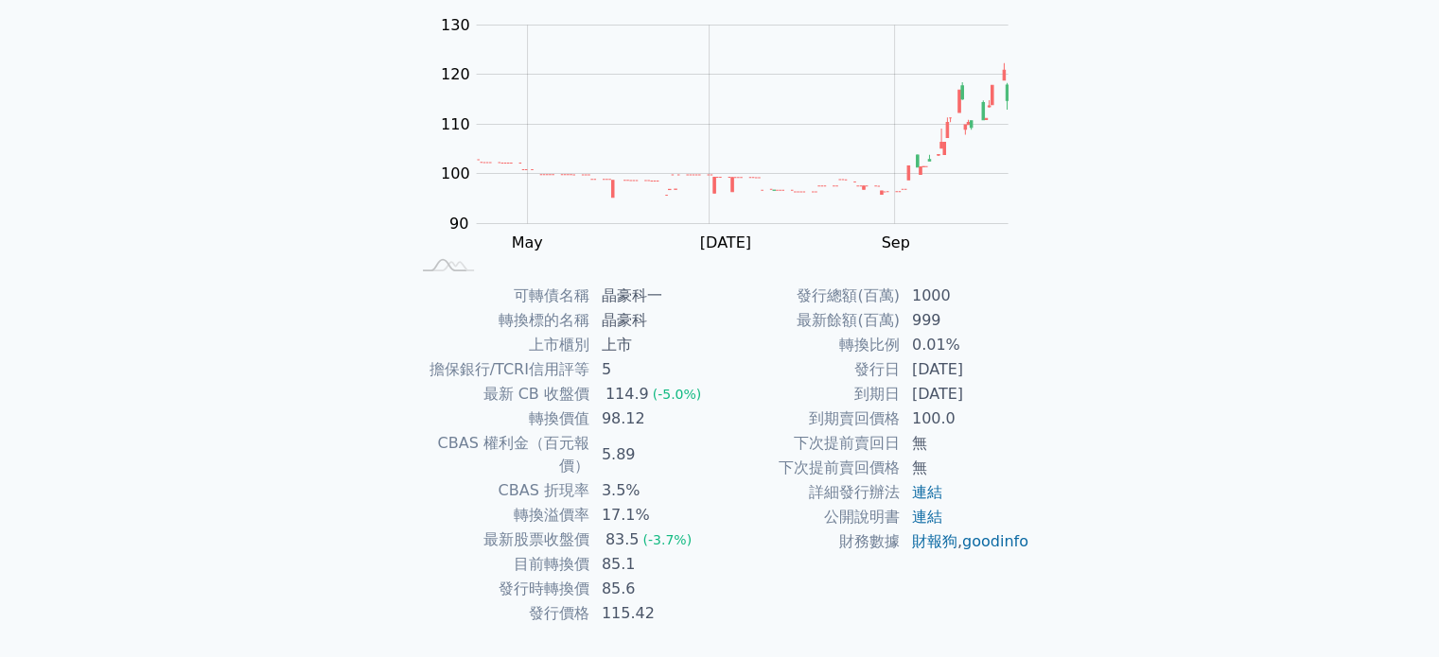
scroll to position [189, 0]
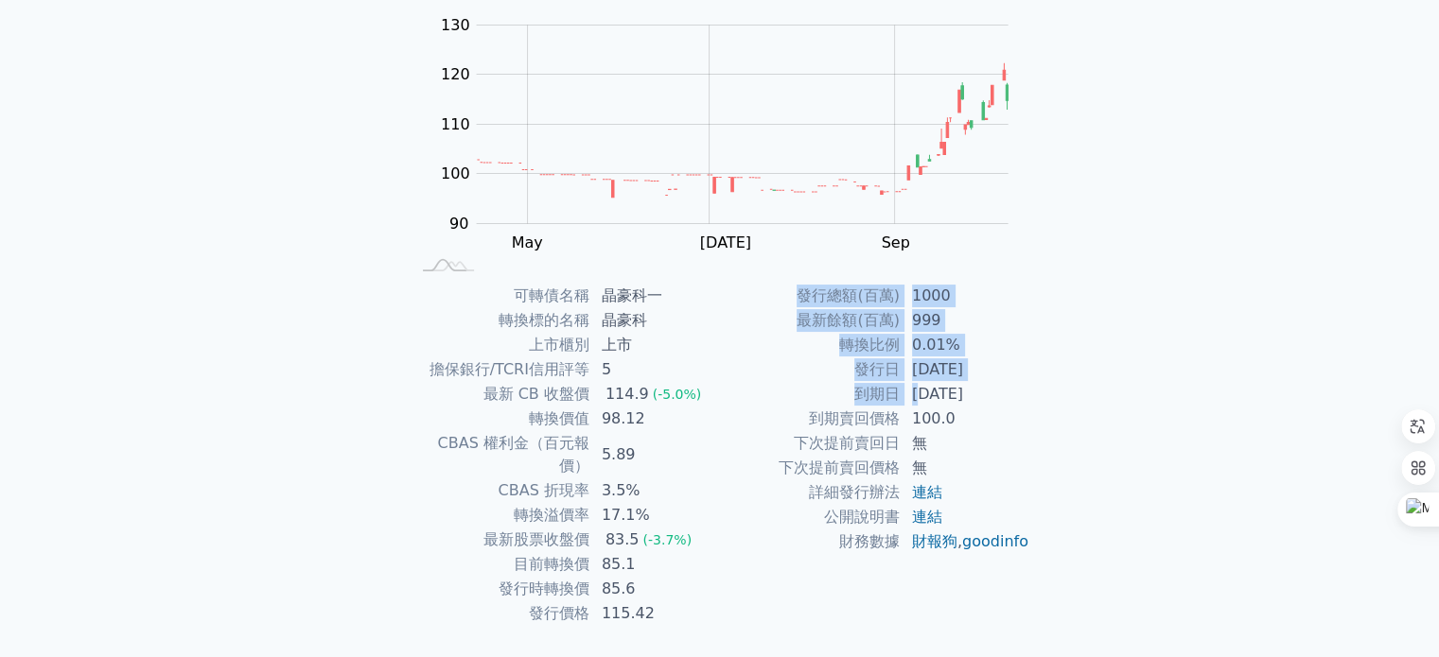
drag, startPoint x: 917, startPoint y: 397, endPoint x: 1029, endPoint y: 403, distance: 112.7
click at [1029, 403] on div "可轉債名稱 晶豪科一 轉換標的名稱 晶豪科 上市櫃別 上市 擔保銀行/TCRI信用評等 5 最新 CB 收盤價 114.9 (-5.0%) 轉換價值 98.1…" at bounding box center [720, 455] width 666 height 342
click at [1029, 392] on div "可轉債名稱 晶豪科一 轉換標的名稱 晶豪科 上市櫃別 上市 擔保銀行/TCRI信用評等 5 最新 CB 收盤價 114.9 (-5.0%) 轉換價值 98.1…" at bounding box center [720, 455] width 666 height 342
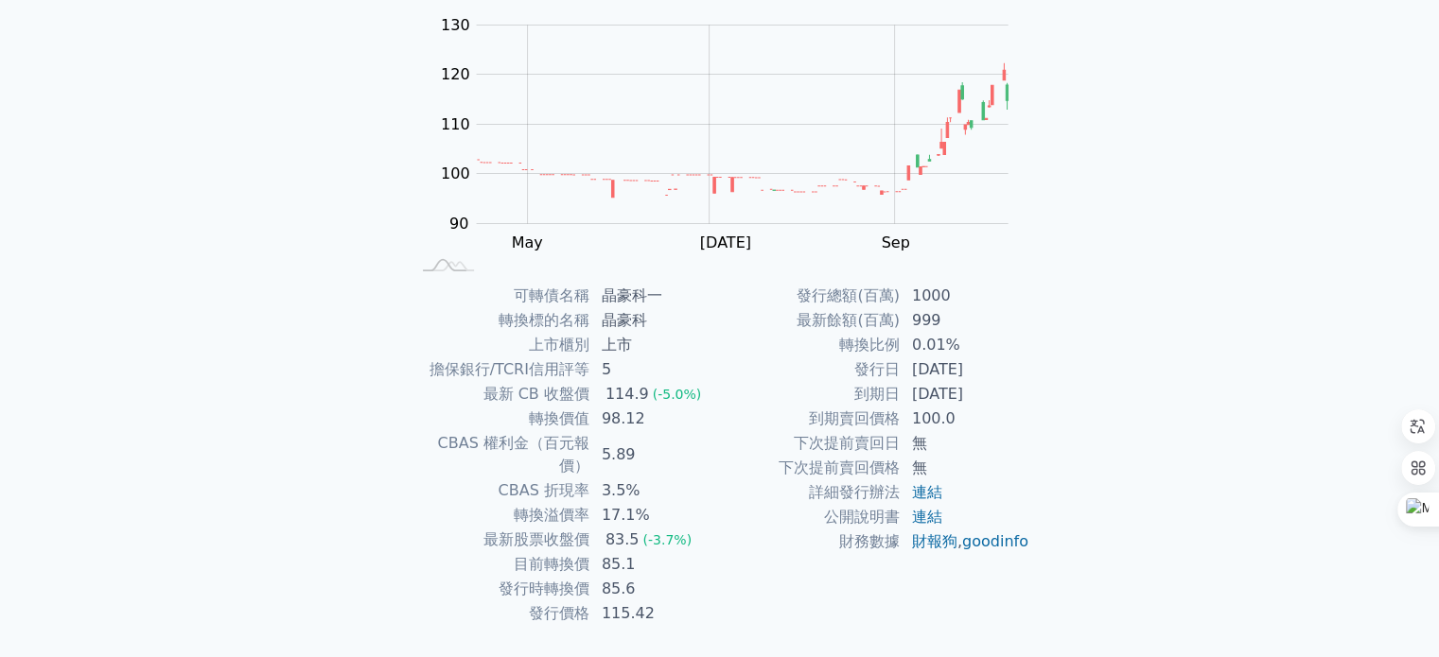
drag, startPoint x: 909, startPoint y: 375, endPoint x: 1021, endPoint y: 370, distance: 111.7
click at [1021, 370] on td "[DATE]" at bounding box center [966, 370] width 130 height 25
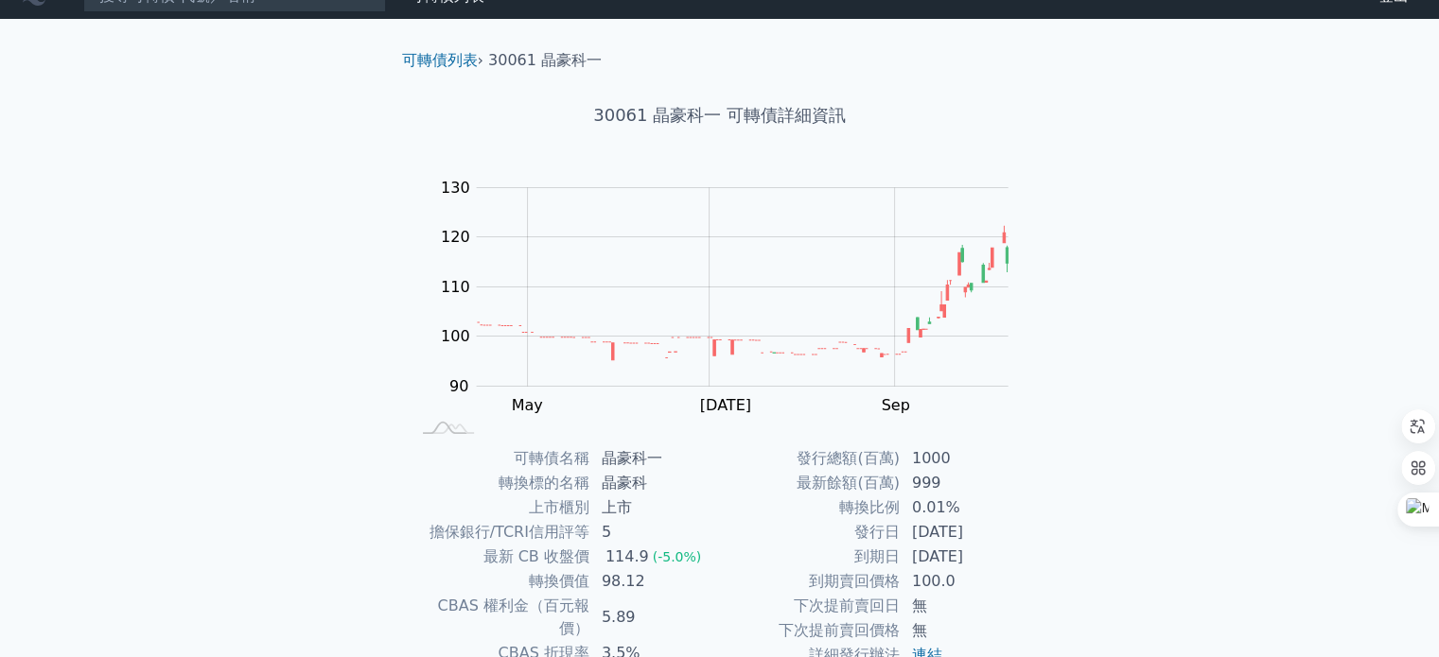
scroll to position [0, 0]
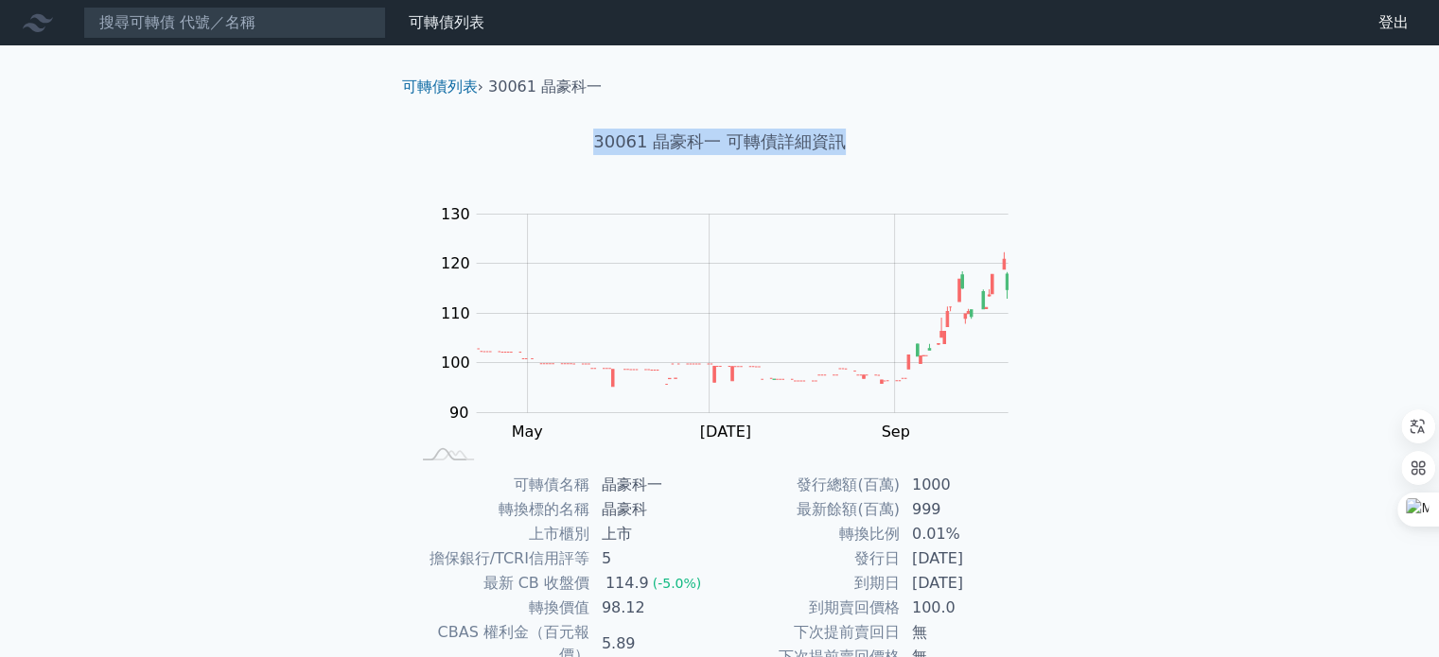
drag, startPoint x: 608, startPoint y: 143, endPoint x: 883, endPoint y: 133, distance: 274.5
click at [883, 133] on h1 "30061 晶豪科一 可轉債詳細資訊" at bounding box center [720, 142] width 666 height 26
click at [191, 381] on div "可轉債列表 財務數據 可轉債列表 財務數據 登出 登出 可轉債列表 › 30061 晶豪科一 30061 晶豪科一 可轉債詳細資訊 Zoom Out 100 …" at bounding box center [719, 449] width 1439 height 899
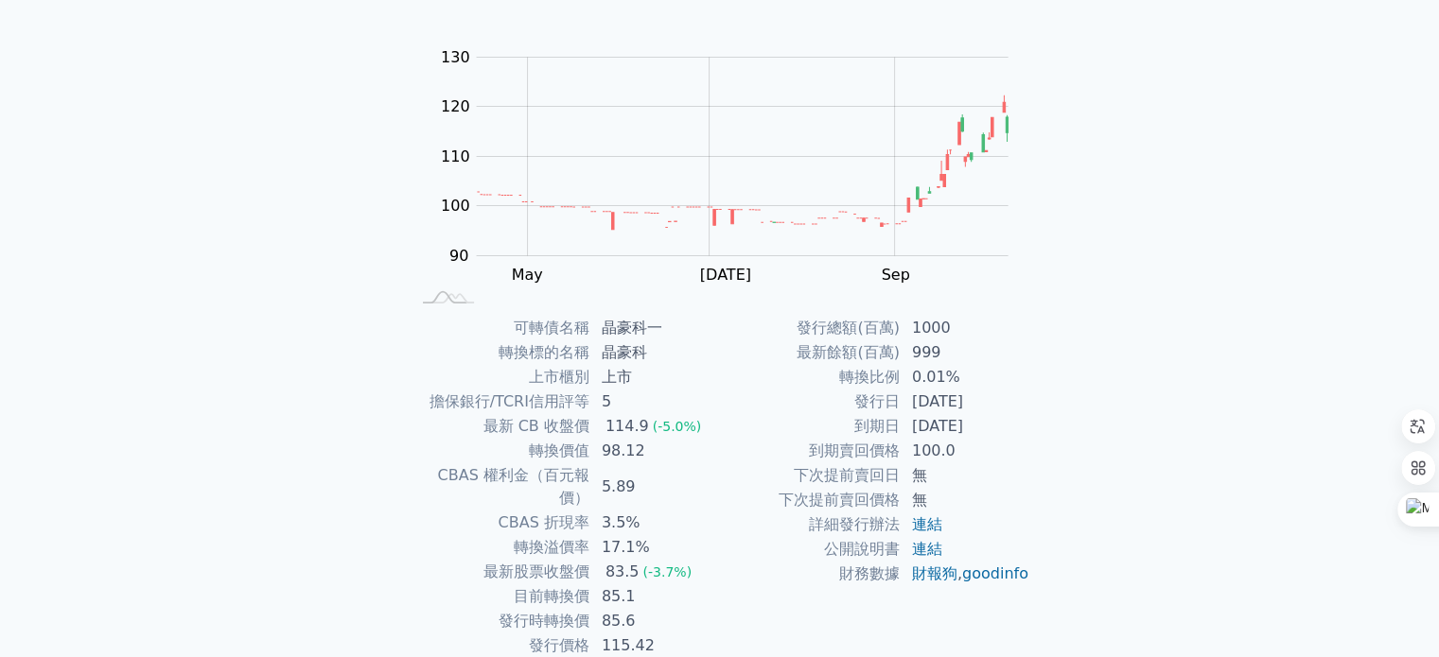
scroll to position [189, 0]
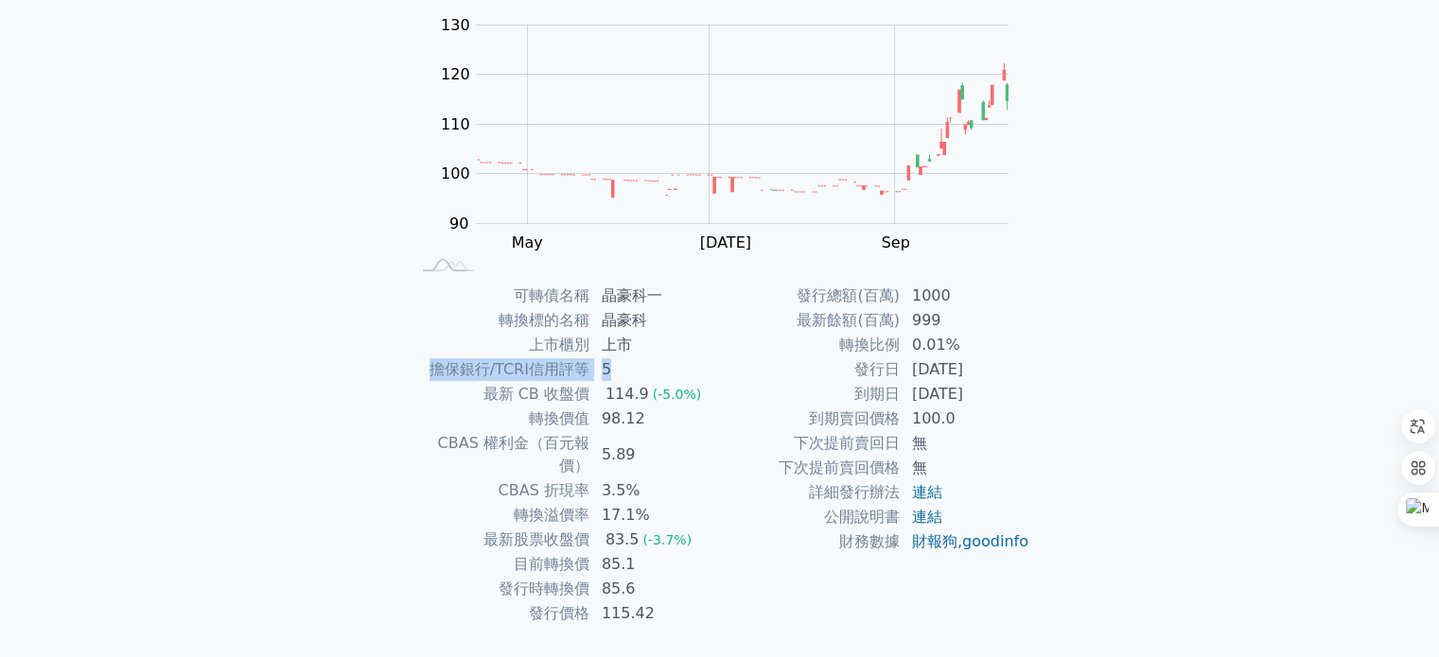
drag, startPoint x: 434, startPoint y: 372, endPoint x: 628, endPoint y: 362, distance: 194.2
click at [628, 362] on tr "擔保銀行/TCRI信用評等 5" at bounding box center [565, 370] width 310 height 25
click at [628, 362] on td "5" at bounding box center [655, 370] width 130 height 25
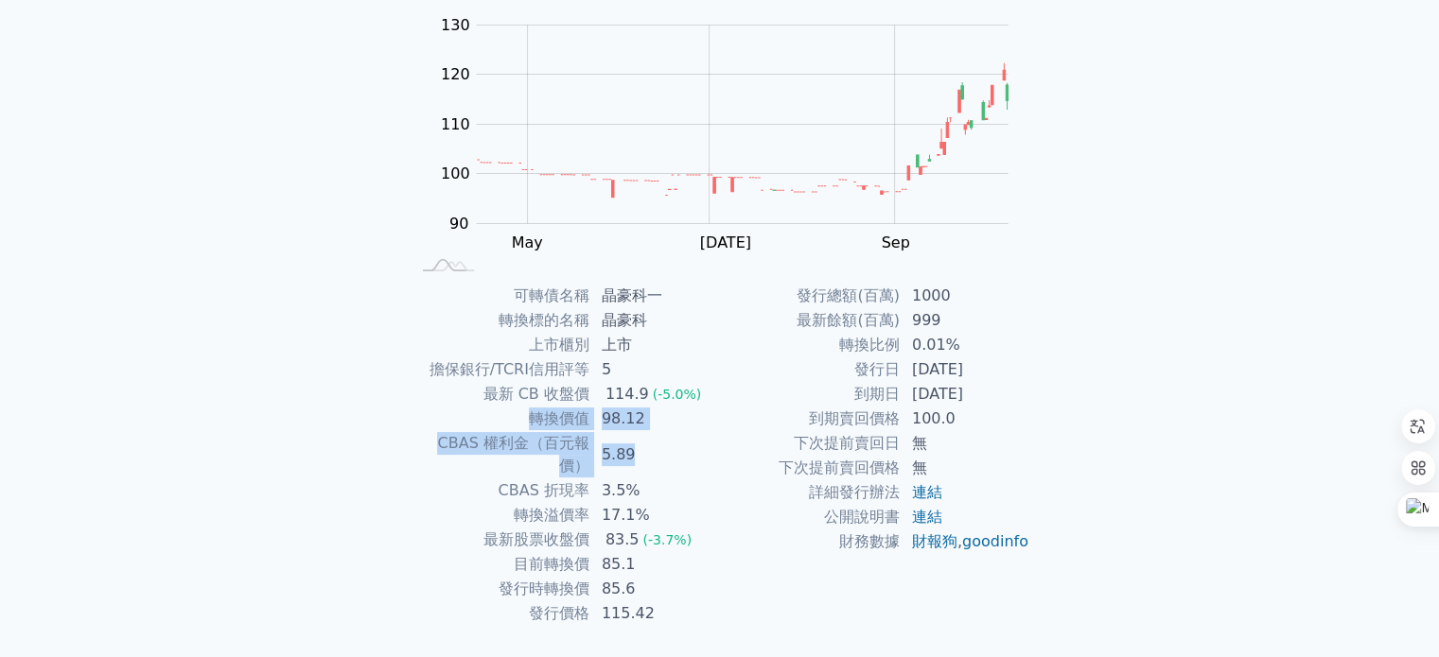
drag, startPoint x: 527, startPoint y: 424, endPoint x: 700, endPoint y: 432, distance: 173.3
click at [700, 432] on tbody "可轉債名稱 晶豪科一 轉換標的名稱 晶豪科 上市櫃別 上市 擔保銀行/TCRI信用評等 5 最新 CB 收盤價 114.9 (-5.0%) 轉換價值 98.1…" at bounding box center [565, 455] width 310 height 342
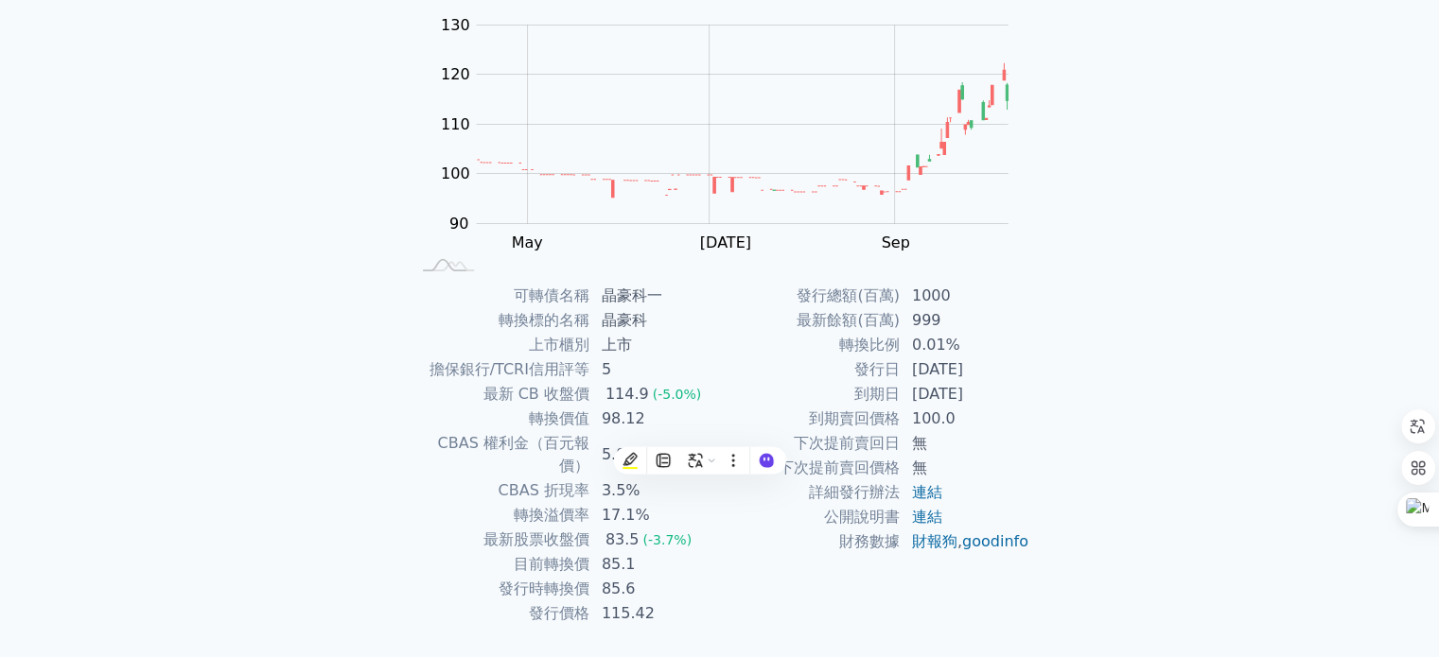
click at [742, 386] on td "到期日" at bounding box center [810, 394] width 181 height 25
drag, startPoint x: 833, startPoint y: 418, endPoint x: 1061, endPoint y: 434, distance: 229.5
click at [1016, 434] on tbody "發行總額(百萬) 1000 最新餘額(百萬) 999 轉換比例 0.01% 發行日 2023-10-27 到期日 2026-10-27 到期賣回價格 100.…" at bounding box center [875, 419] width 310 height 271
click at [1113, 376] on div "可轉債列表 財務數據 可轉債列表 財務數據 登出 登出 可轉債列表 › 30061 晶豪科一 30061 晶豪科一 可轉債詳細資訊 Zoom Out 100 …" at bounding box center [719, 260] width 1439 height 899
drag, startPoint x: 605, startPoint y: 568, endPoint x: 699, endPoint y: 570, distance: 94.6
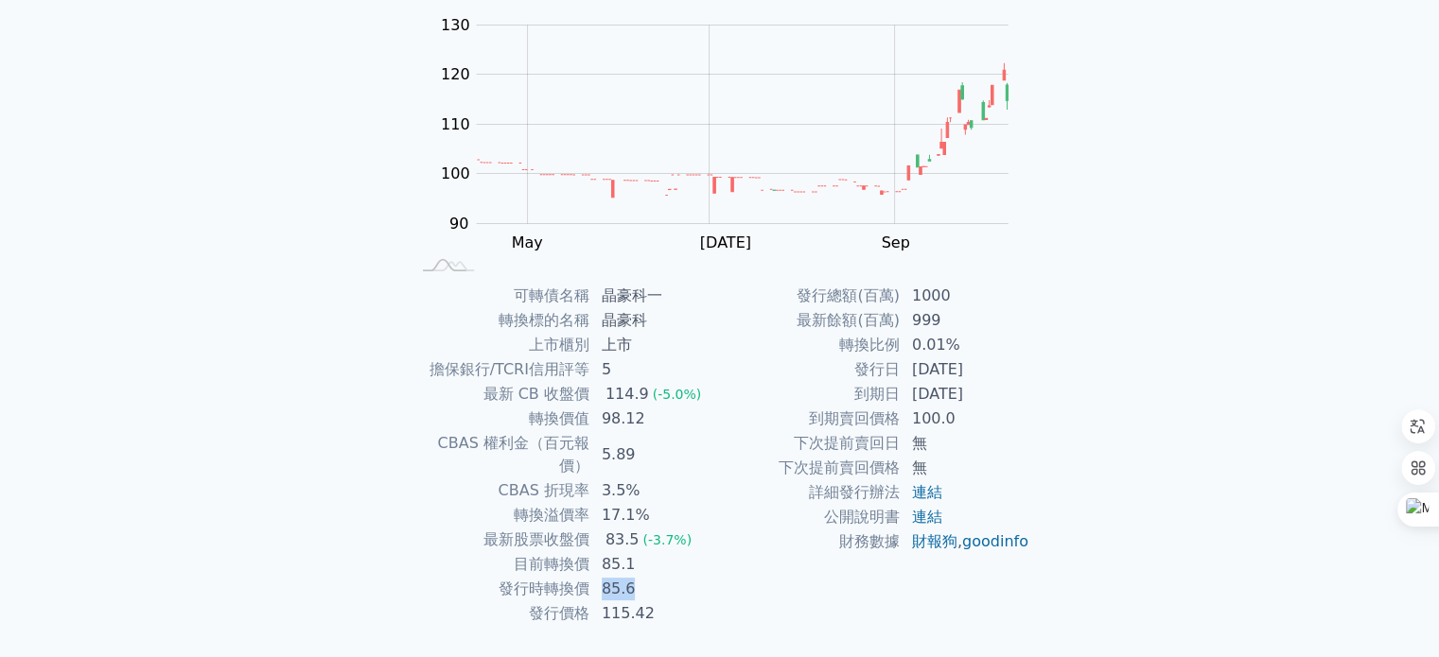
click at [699, 577] on td "85.6" at bounding box center [655, 589] width 130 height 25
drag, startPoint x: 605, startPoint y: 563, endPoint x: 690, endPoint y: 565, distance: 84.2
click at [690, 577] on td "85.6" at bounding box center [655, 589] width 130 height 25
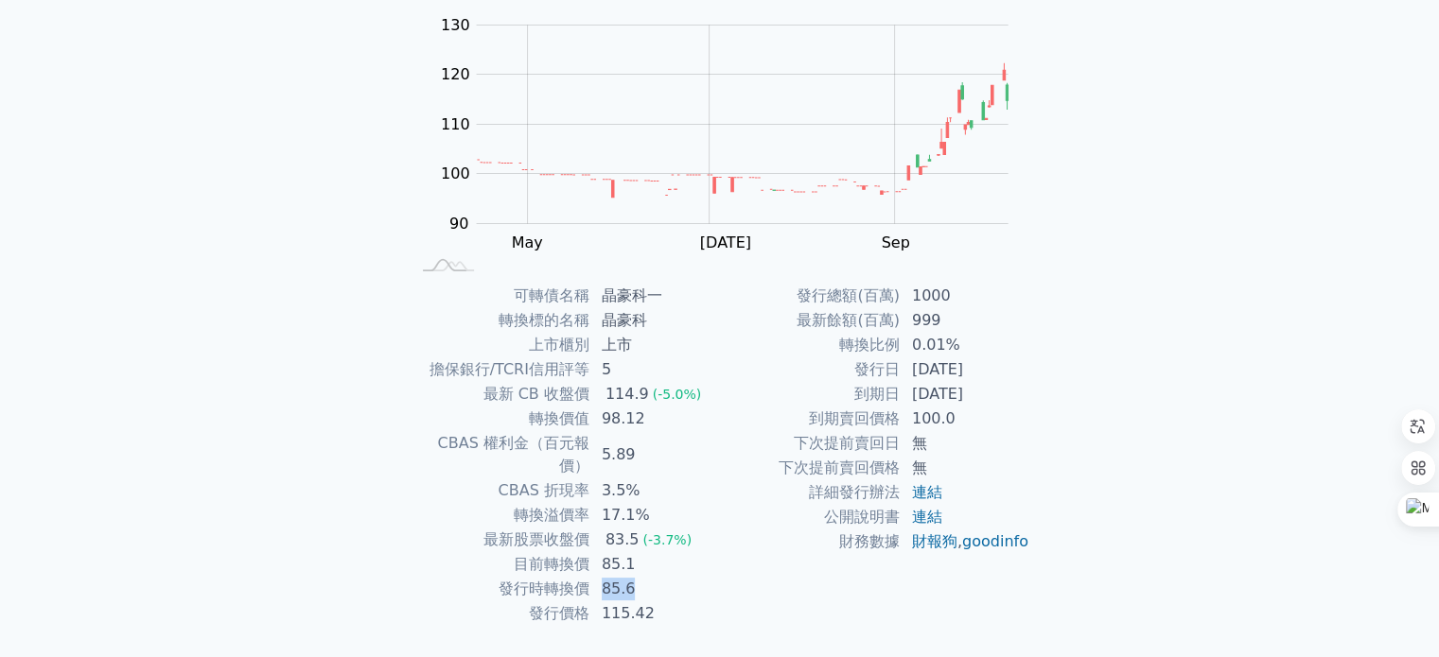
drag, startPoint x: 593, startPoint y: 560, endPoint x: 707, endPoint y: 570, distance: 113.9
click at [707, 577] on td "85.6" at bounding box center [655, 589] width 130 height 25
click at [711, 577] on td "85.6" at bounding box center [655, 589] width 130 height 25
